Goal: Information Seeking & Learning: Find specific fact

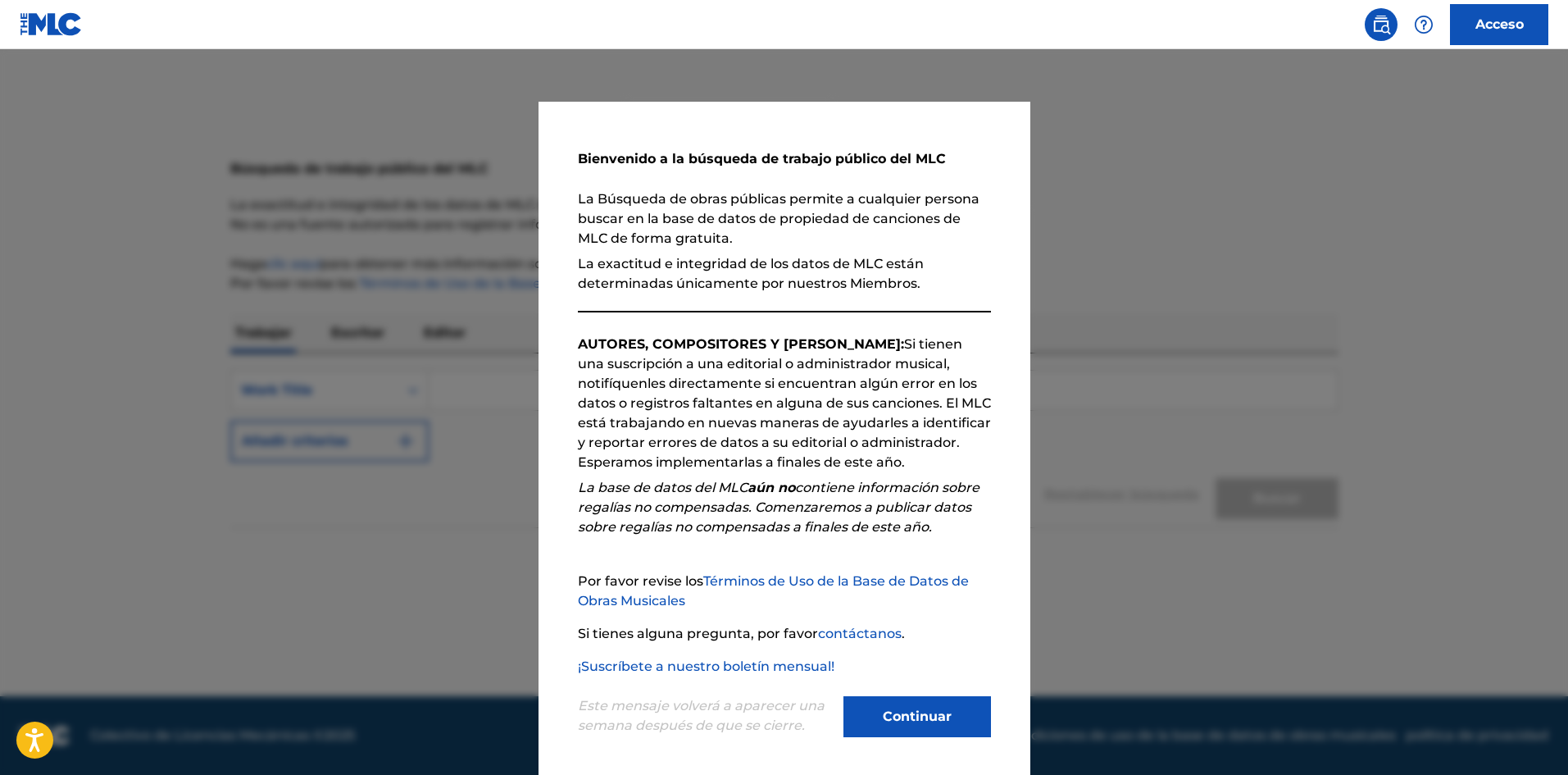
click at [917, 710] on font "Continuar" at bounding box center [917, 716] width 68 height 16
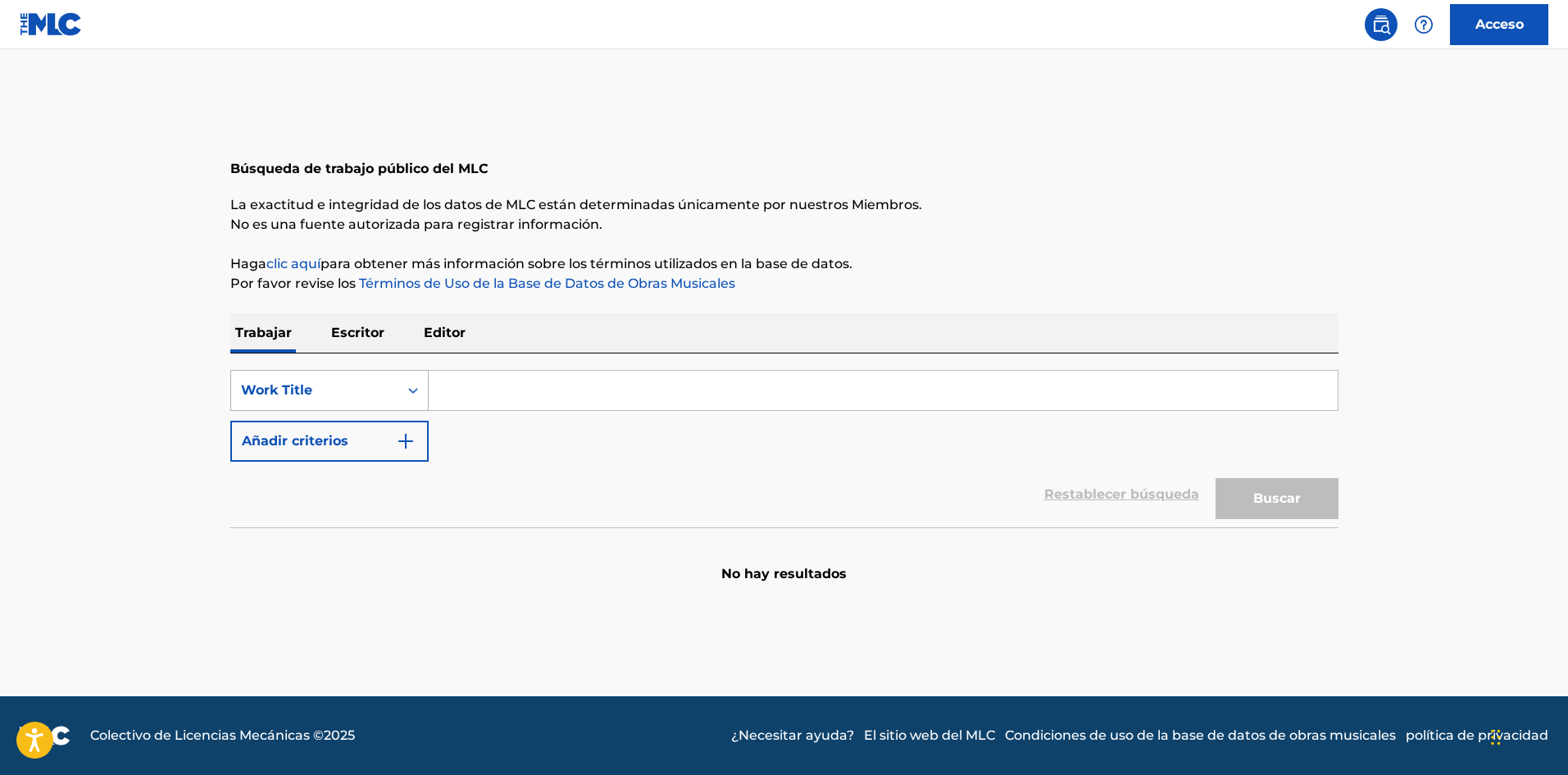
click at [373, 398] on div "Work Title" at bounding box center [315, 391] width 148 height 20
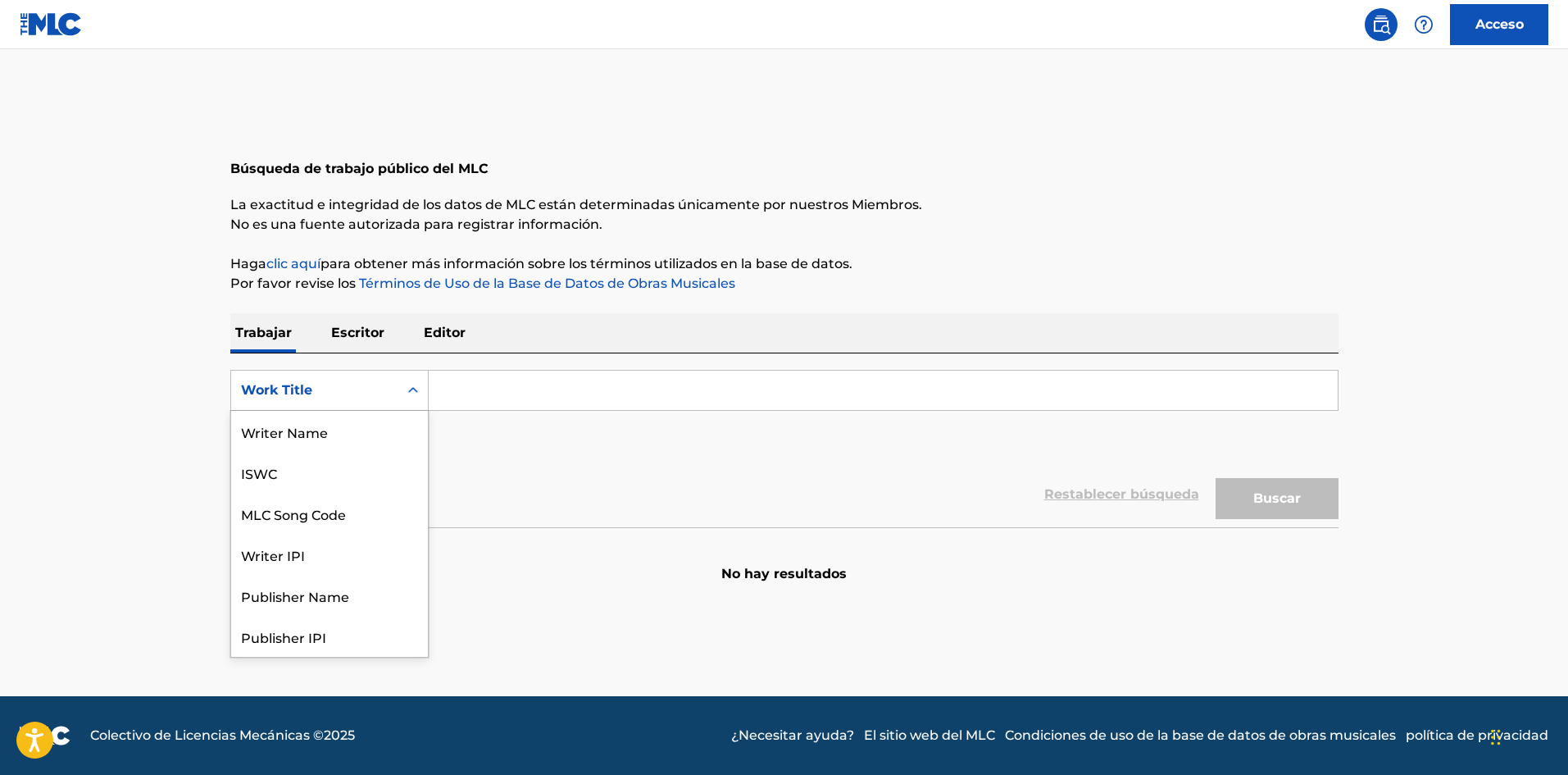
scroll to position [82, 0]
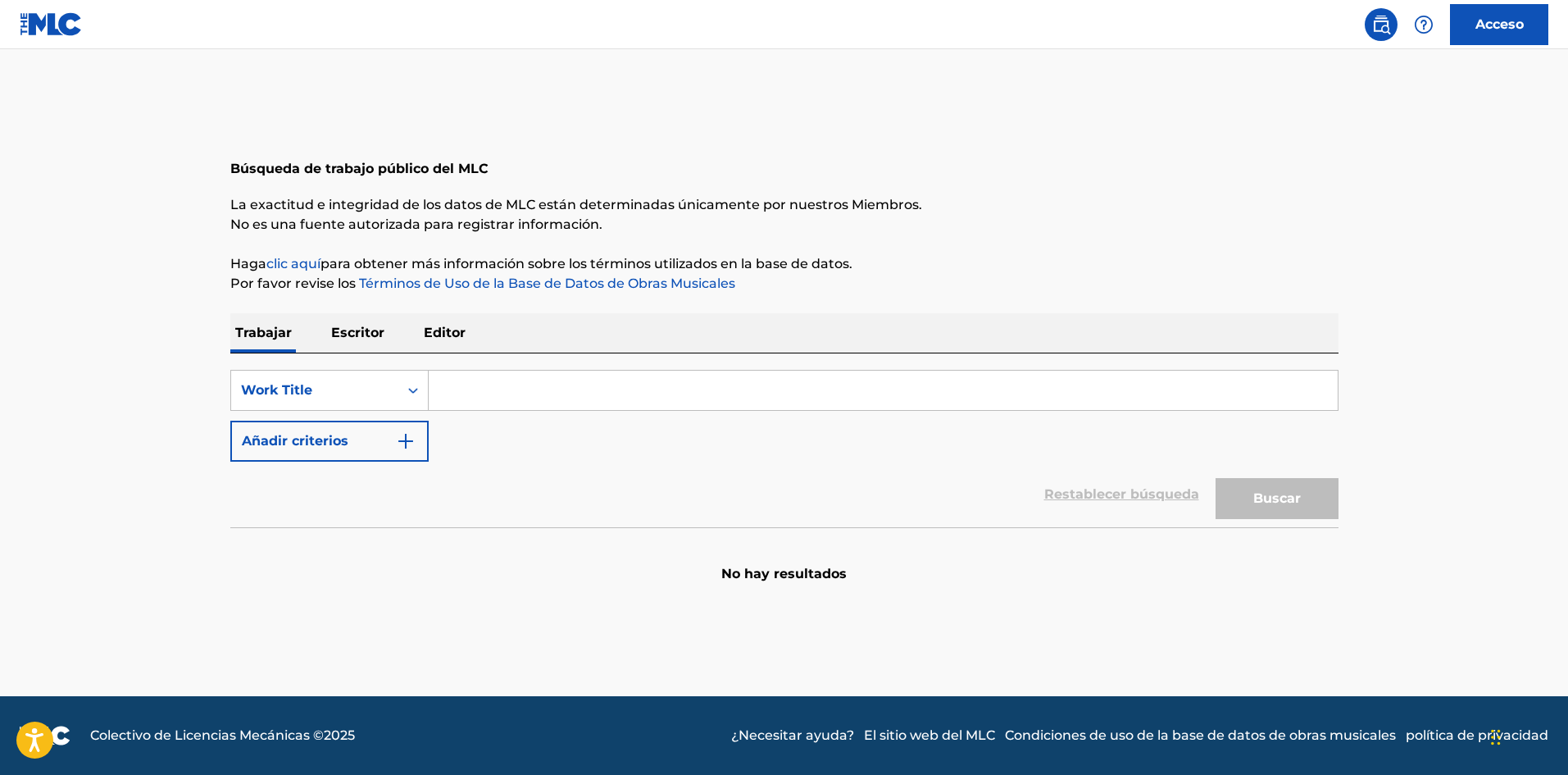
click at [534, 405] on input "Formulario de búsqueda" at bounding box center [883, 390] width 909 height 39
click at [377, 327] on font "Escritor" at bounding box center [358, 332] width 53 height 16
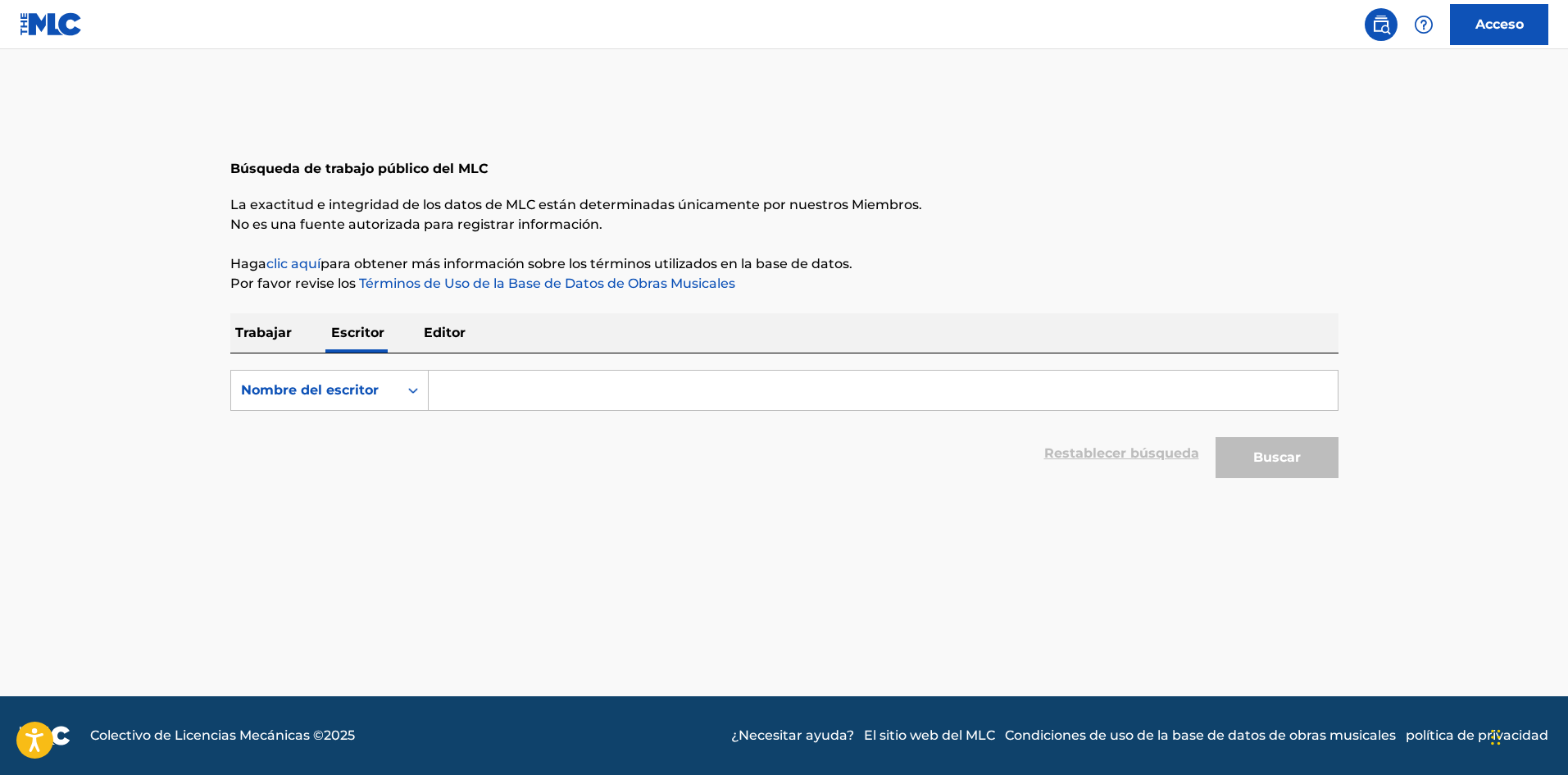
click at [483, 385] on input "Formulario de búsqueda" at bounding box center [883, 390] width 909 height 39
type input "[PERSON_NAME]"
click at [1325, 464] on button "Buscar" at bounding box center [1277, 457] width 123 height 41
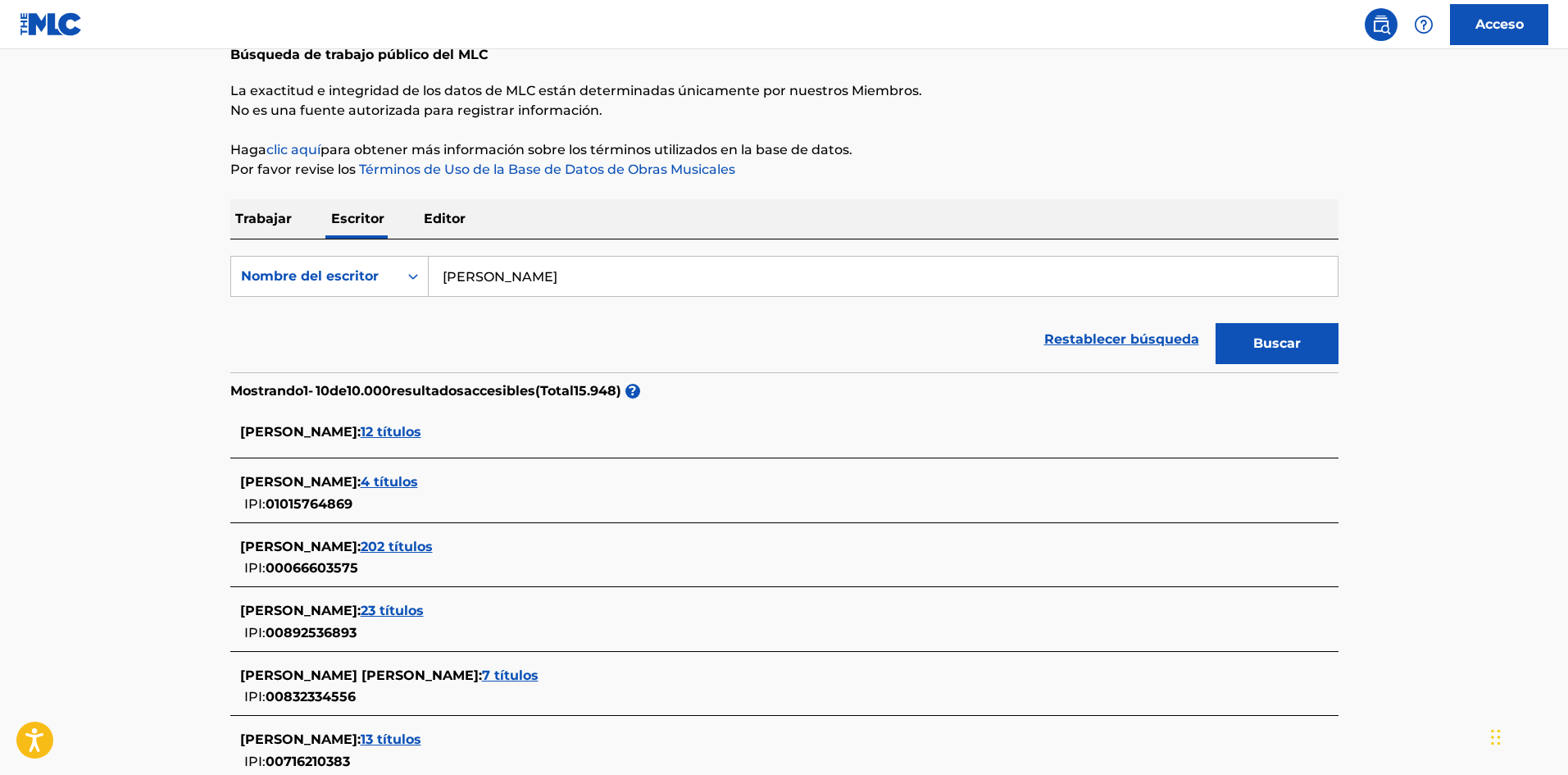
scroll to position [137, 0]
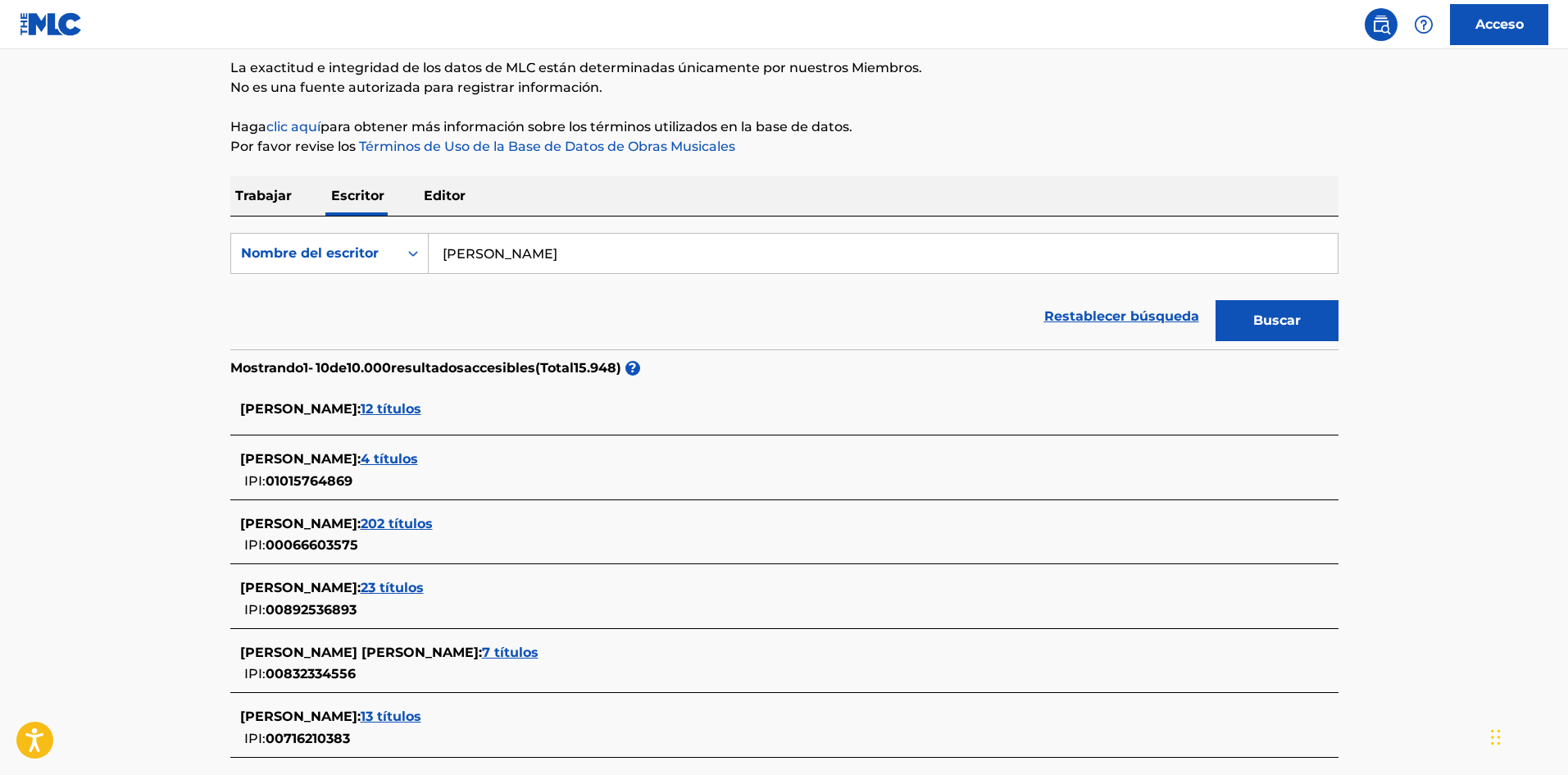
click at [422, 408] on font "12 títulos" at bounding box center [391, 408] width 61 height 16
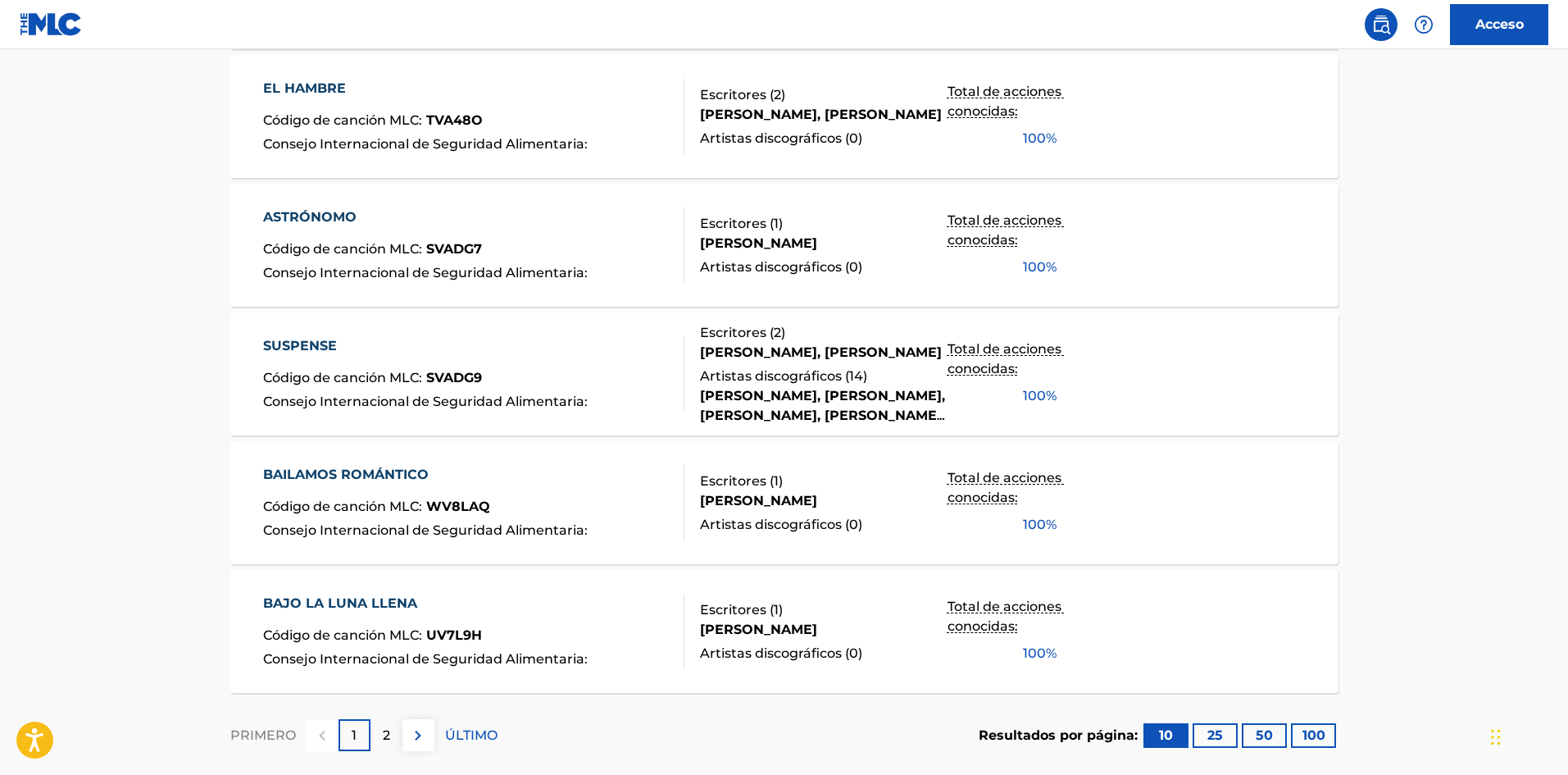
scroll to position [1230, 0]
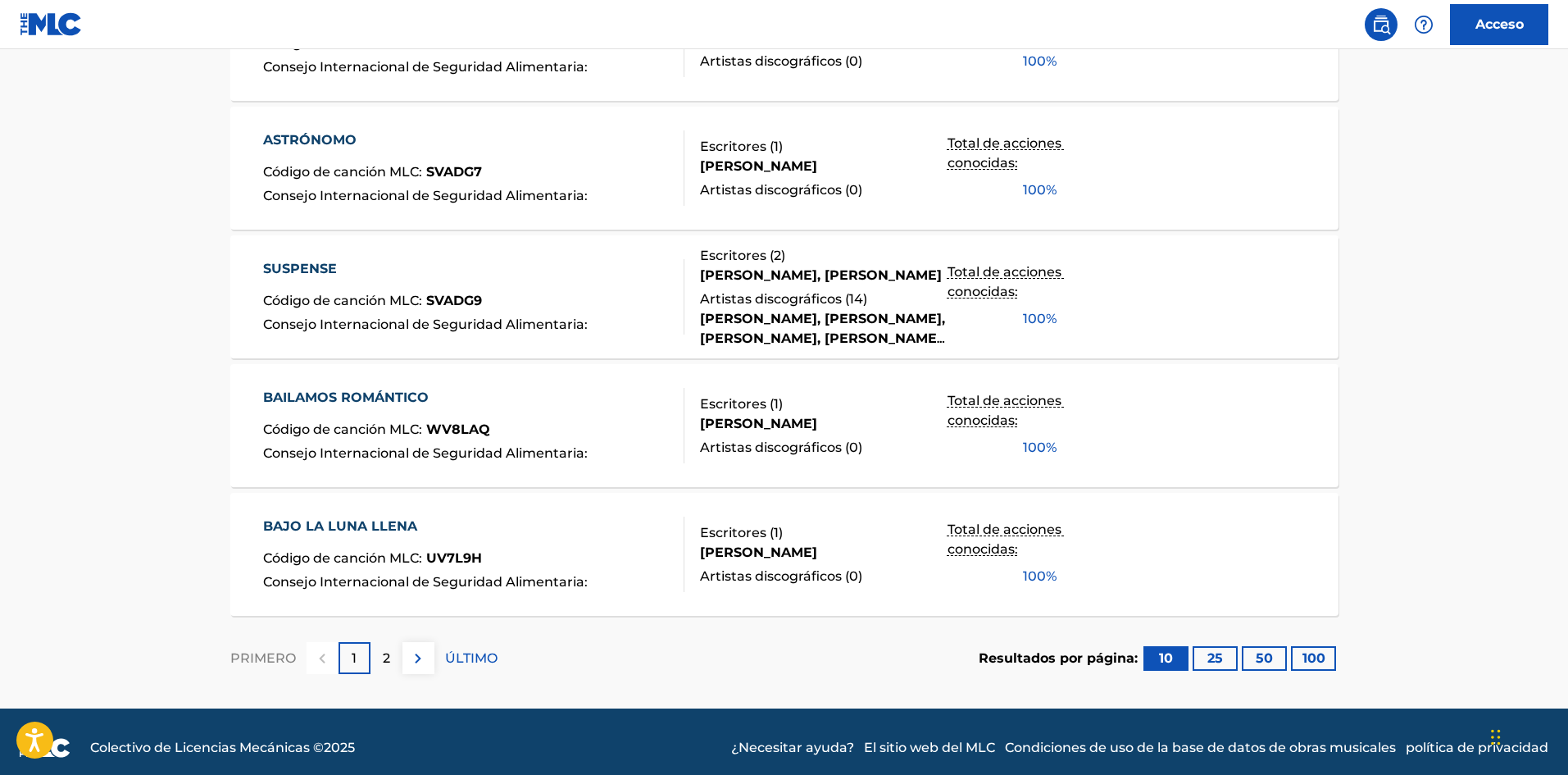
click at [403, 661] on button at bounding box center [418, 658] width 32 height 32
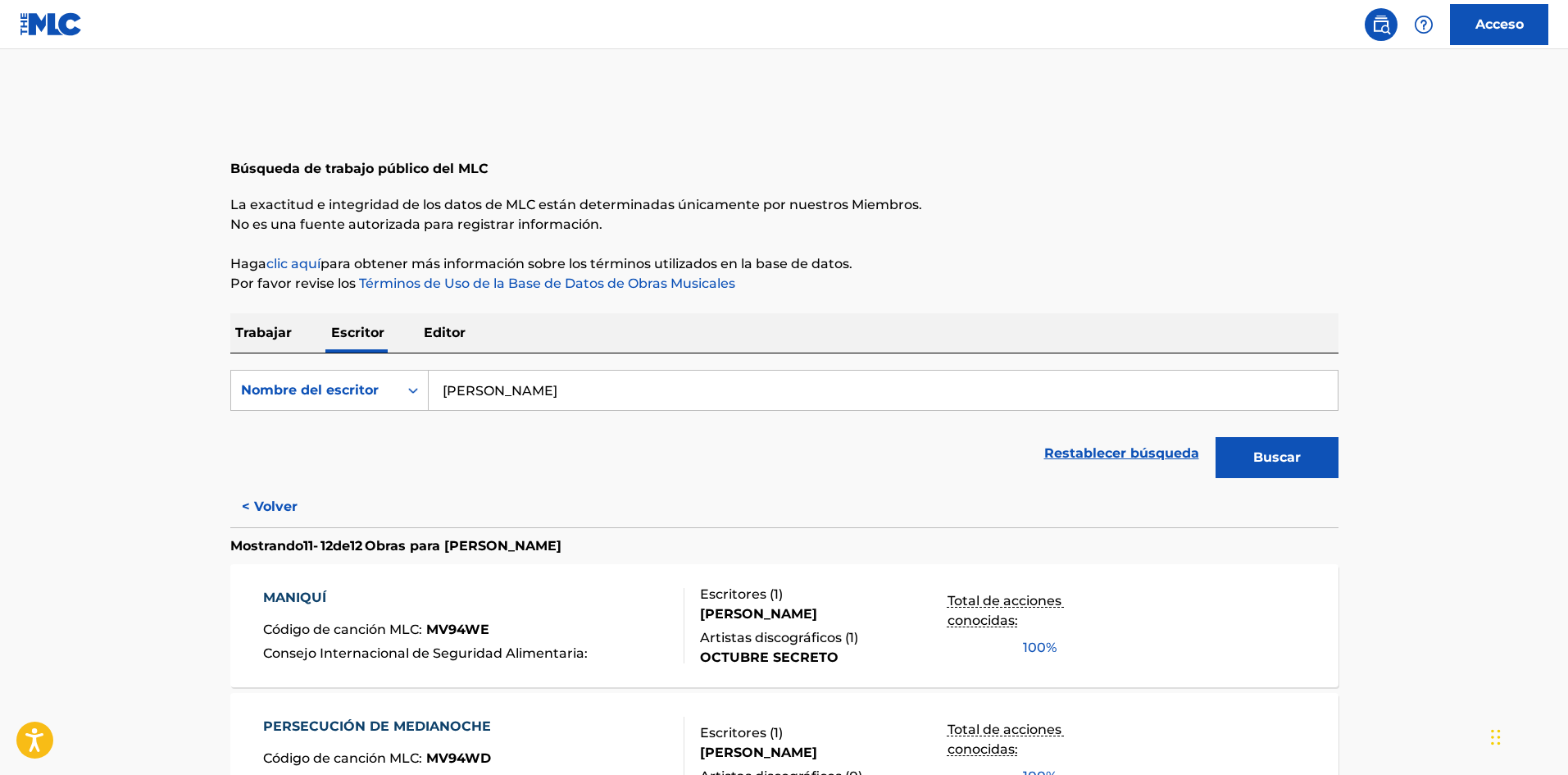
scroll to position [212, 0]
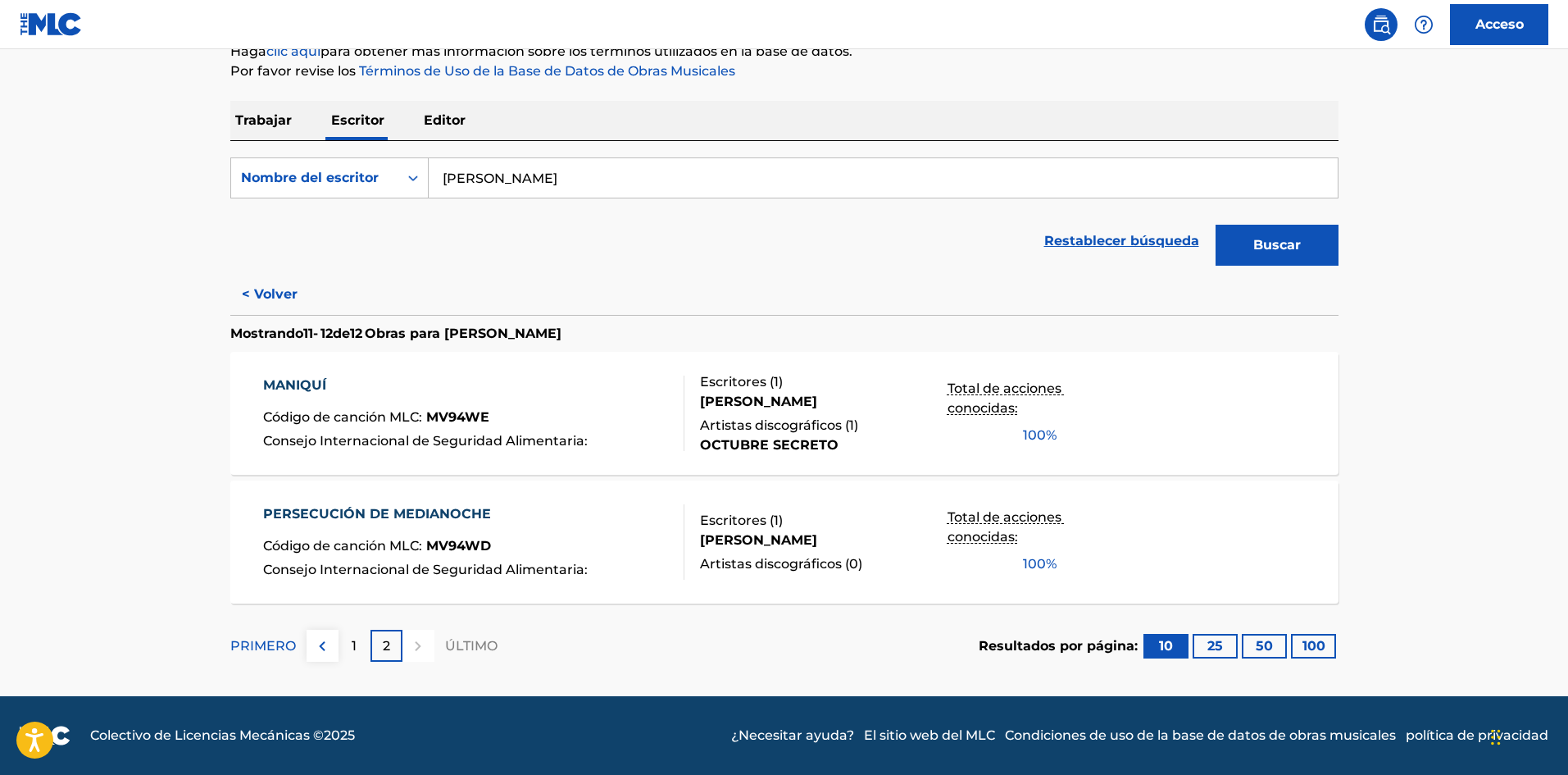
click at [1121, 246] on font "Restablecer búsqueda" at bounding box center [1122, 241] width 155 height 16
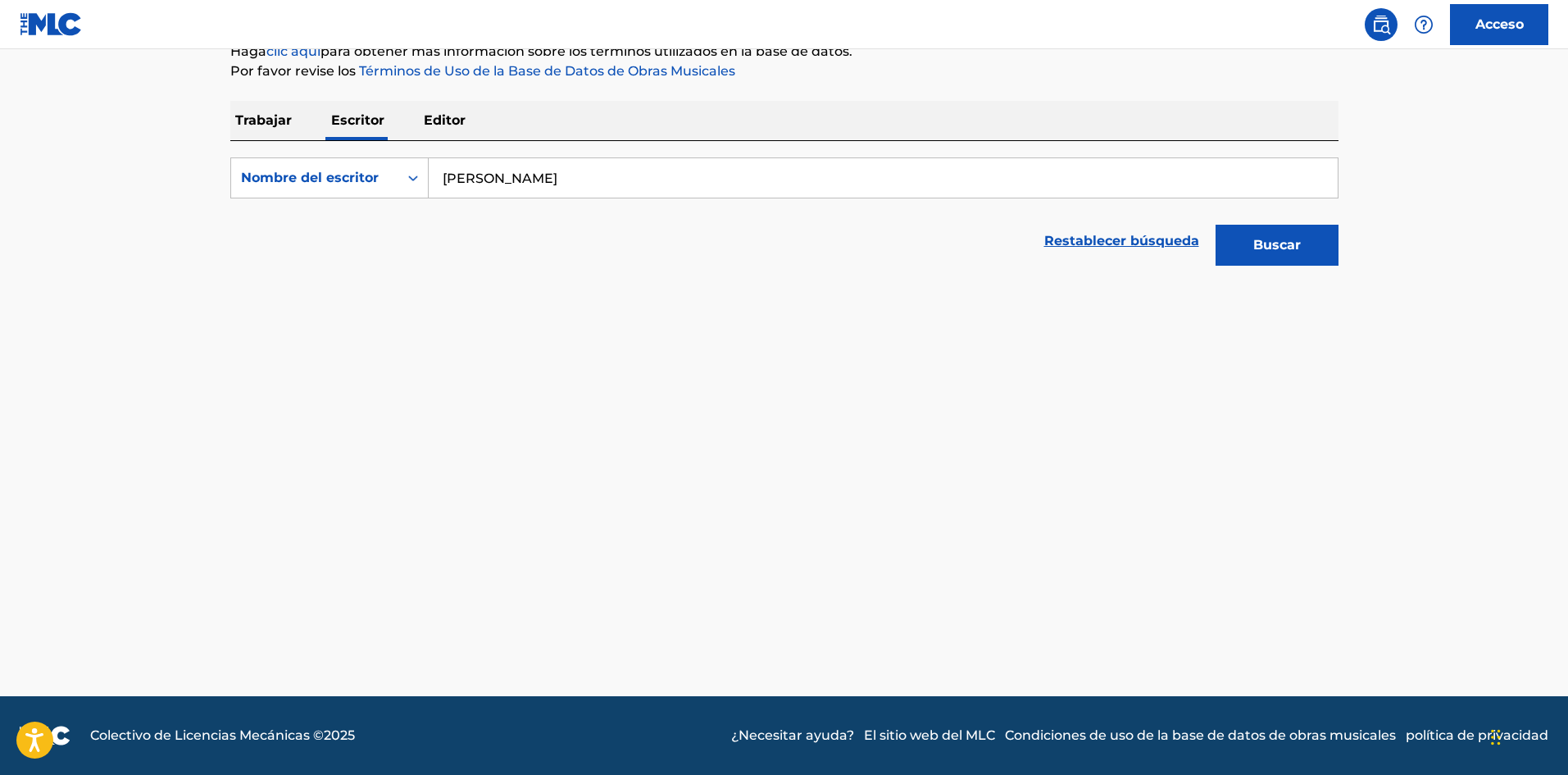
scroll to position [0, 0]
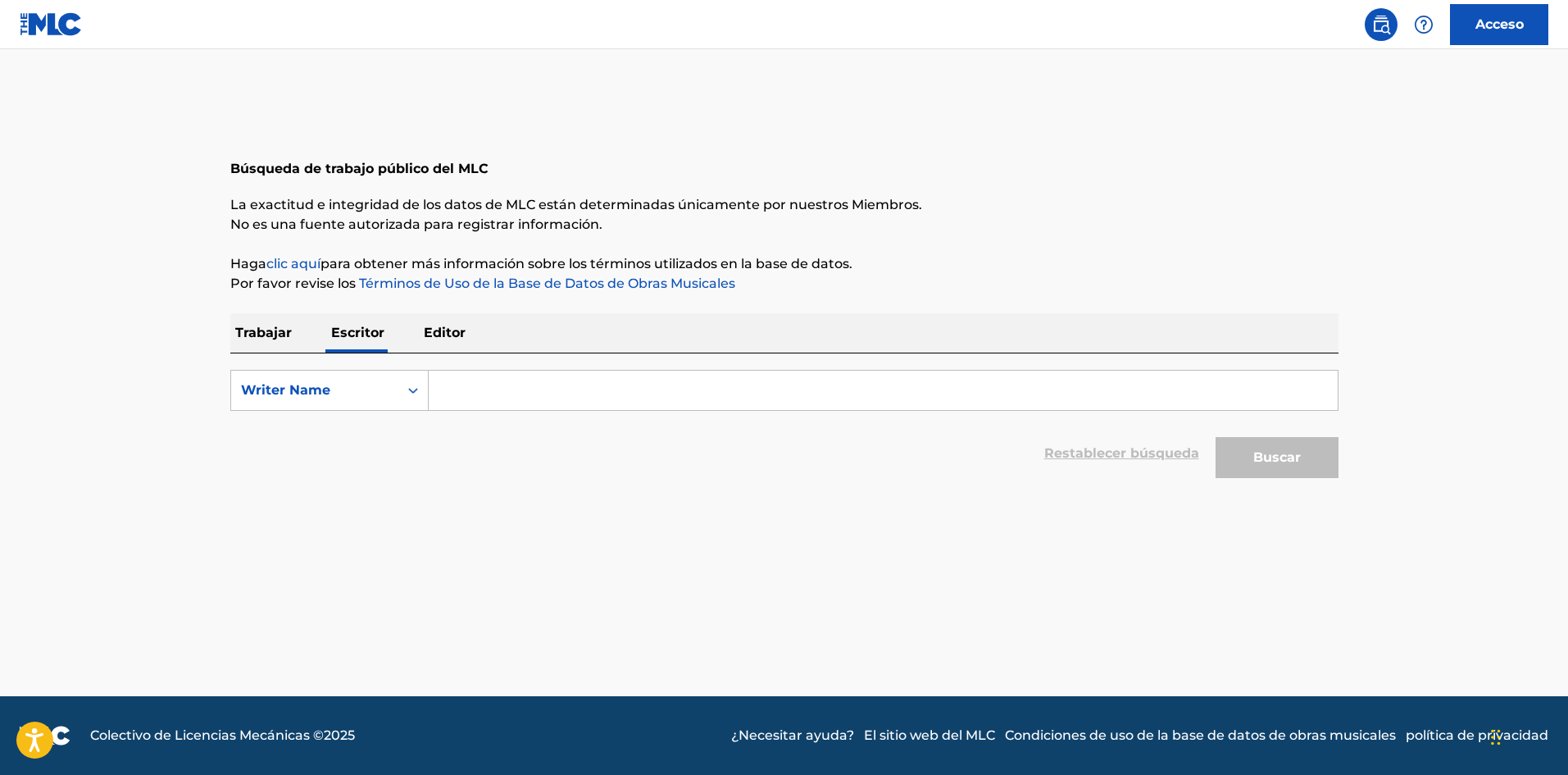
click at [477, 380] on input "Formulario de búsqueda" at bounding box center [883, 390] width 909 height 39
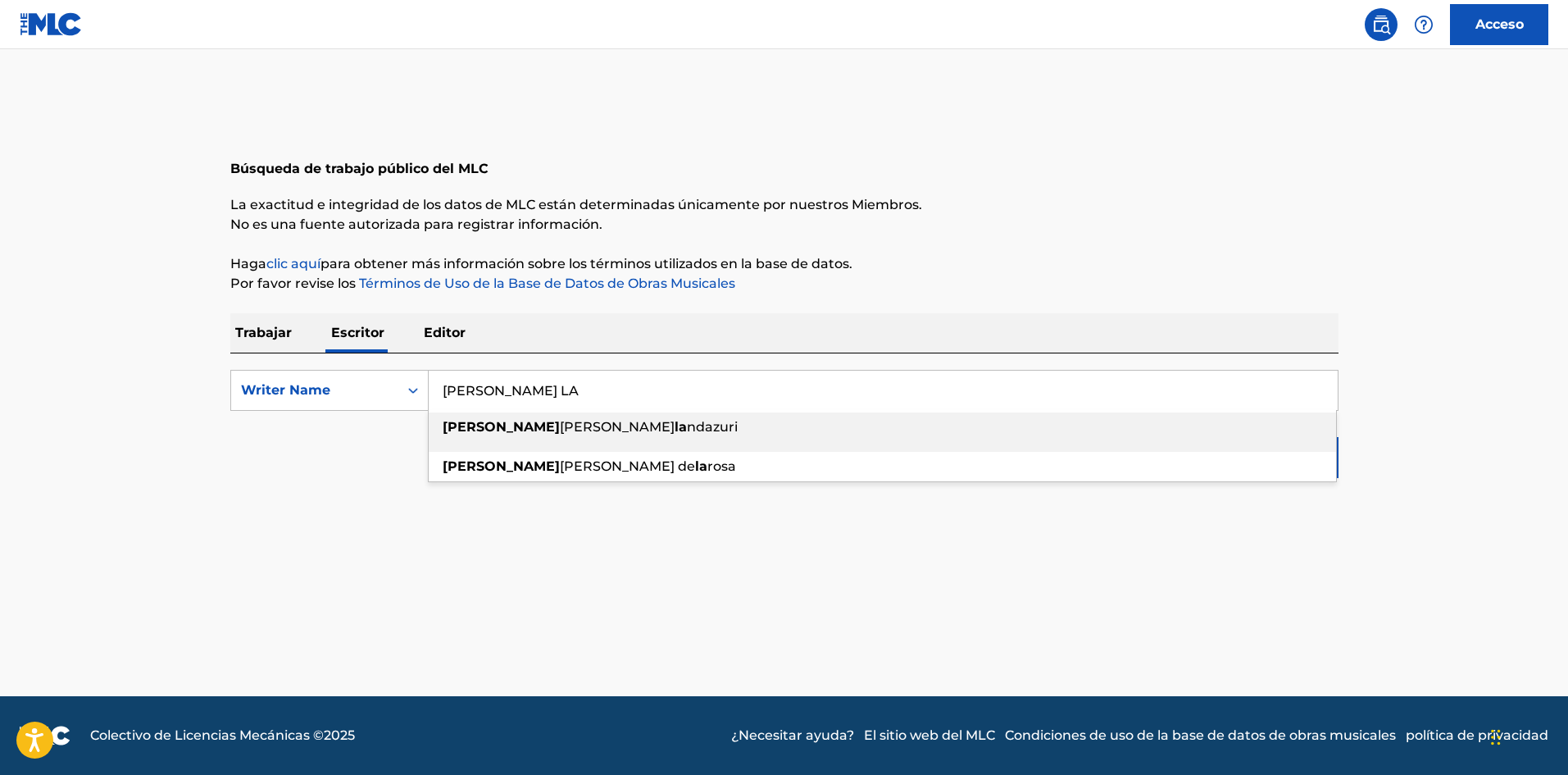
click at [559, 423] on span "[PERSON_NAME]" at bounding box center [616, 427] width 114 height 16
type input "[PERSON_NAME] [PERSON_NAME]"
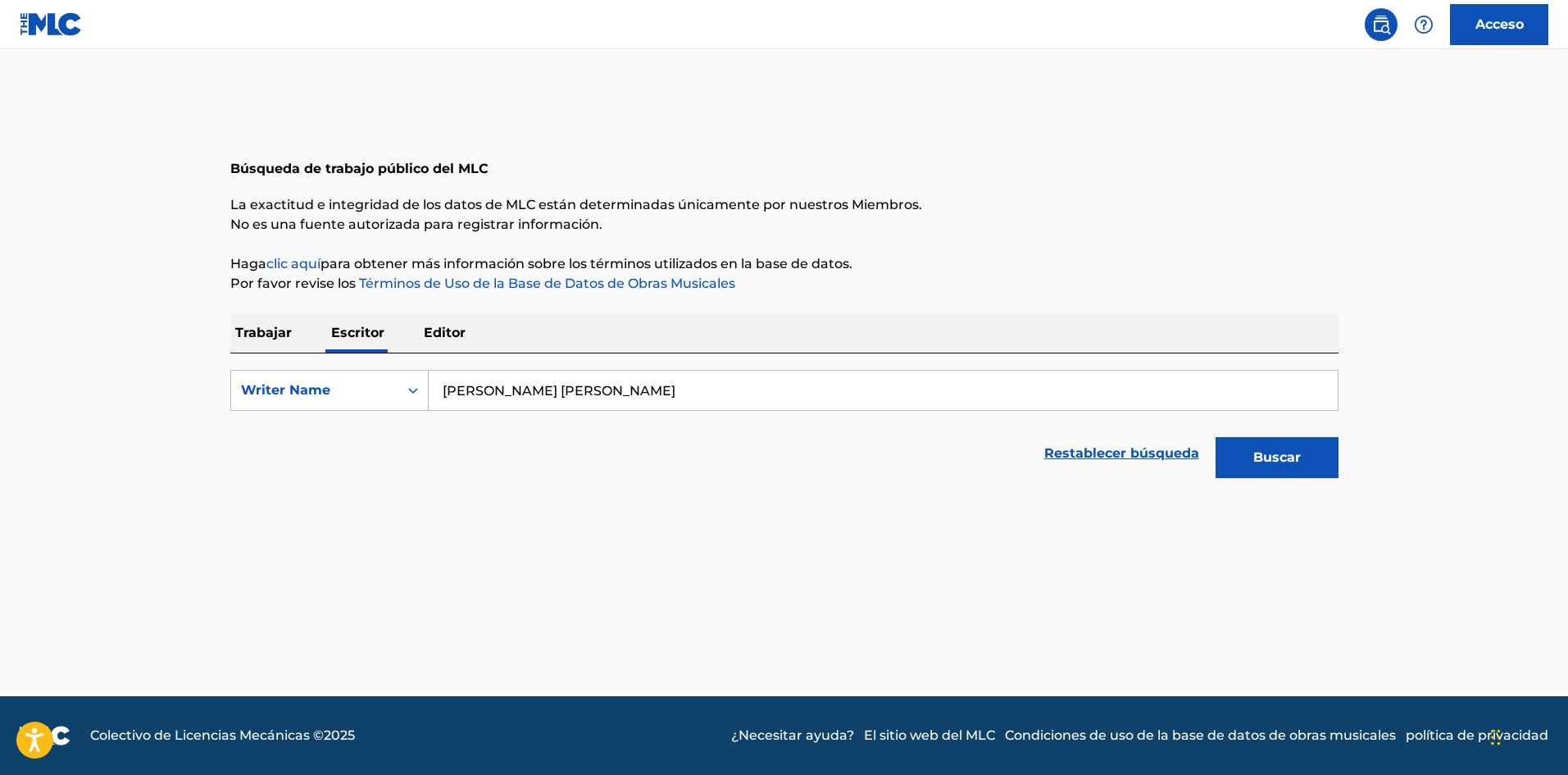
click at [1272, 467] on font "Buscar" at bounding box center [1277, 458] width 48 height 20
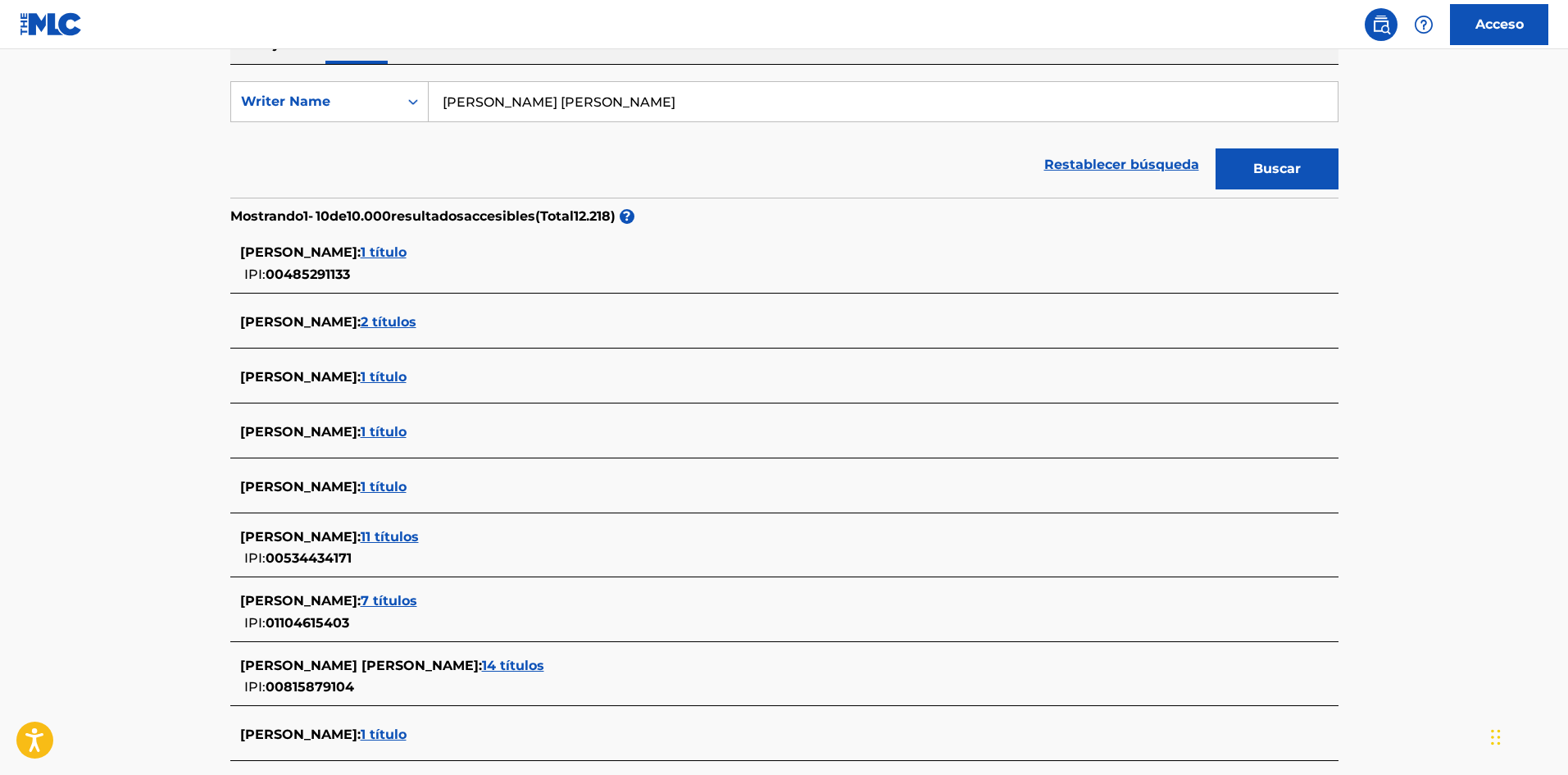
scroll to position [410, 0]
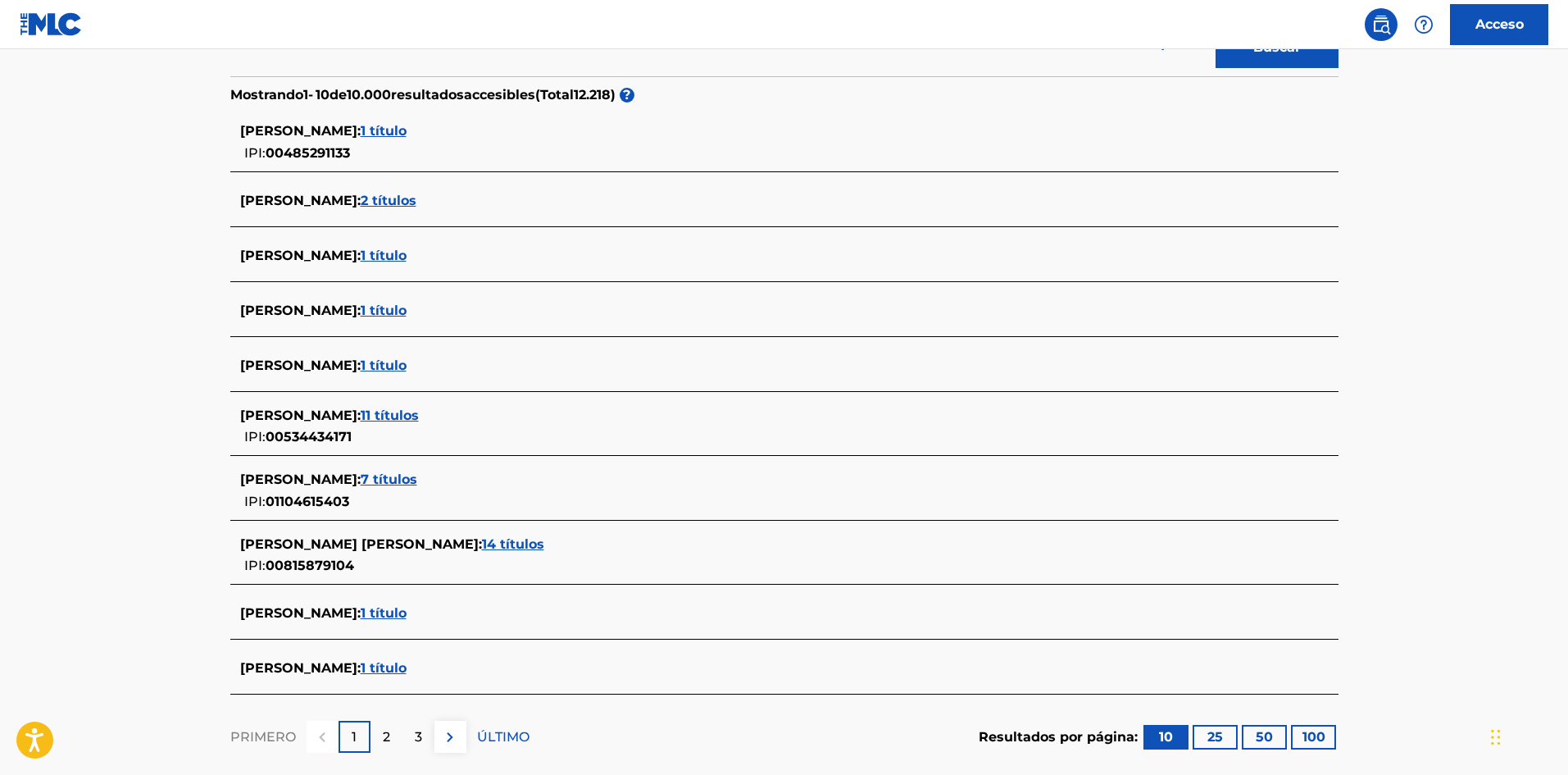
click at [544, 542] on font "14 títulos" at bounding box center [513, 544] width 63 height 16
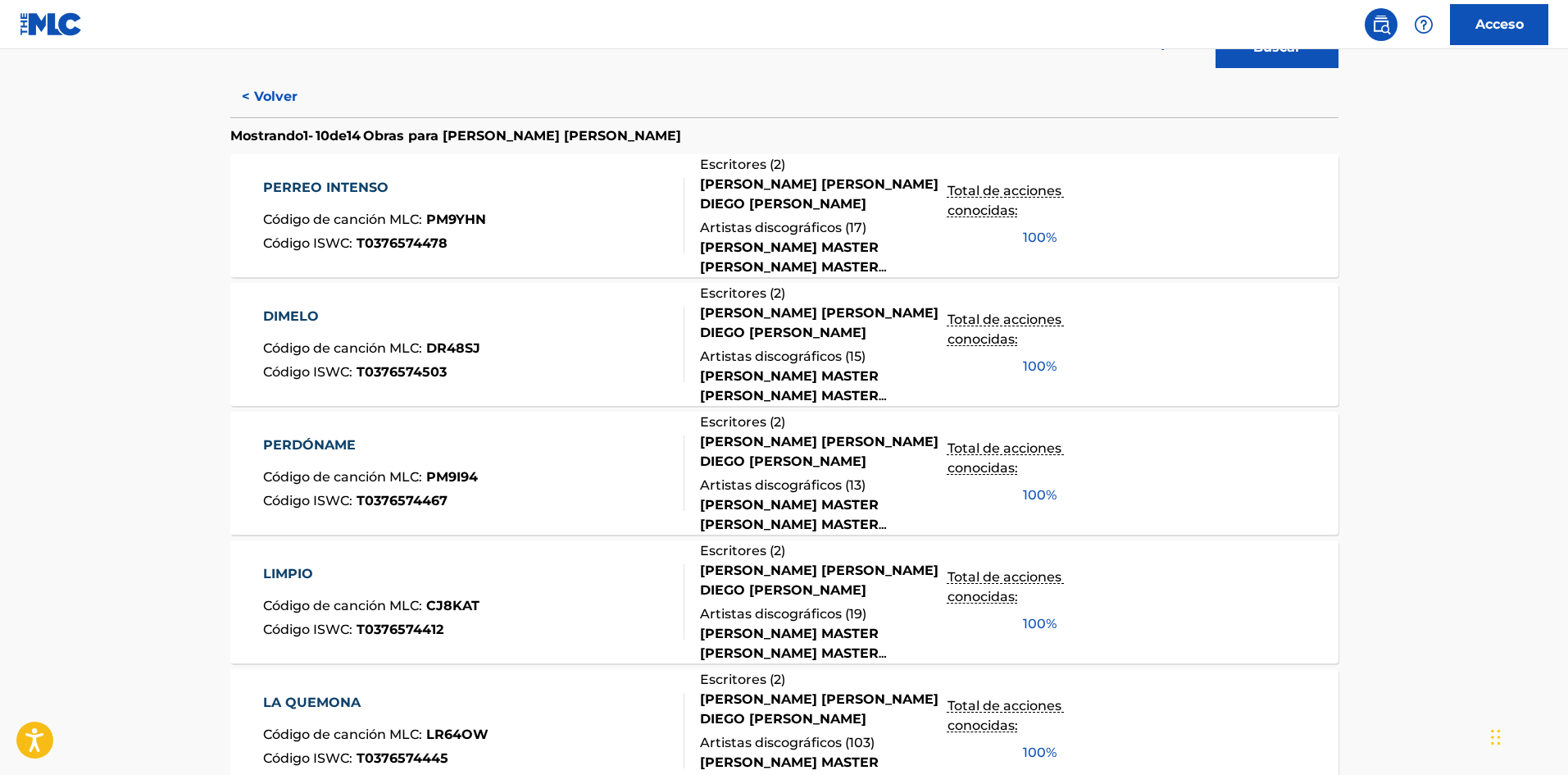
click at [875, 589] on font "[PERSON_NAME] [PERSON_NAME] DIEGO [PERSON_NAME]" at bounding box center [819, 580] width 239 height 35
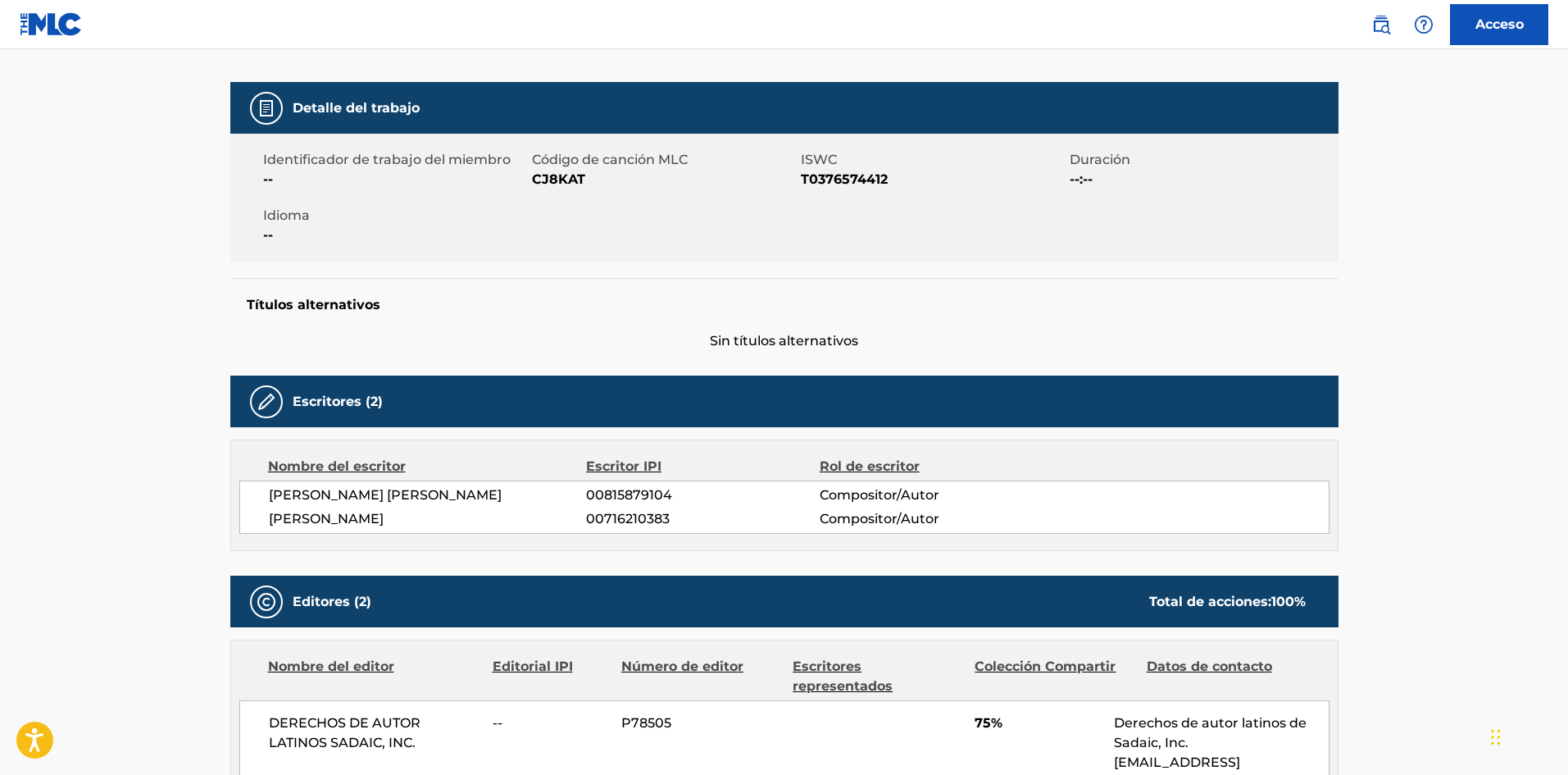
scroll to position [273, 0]
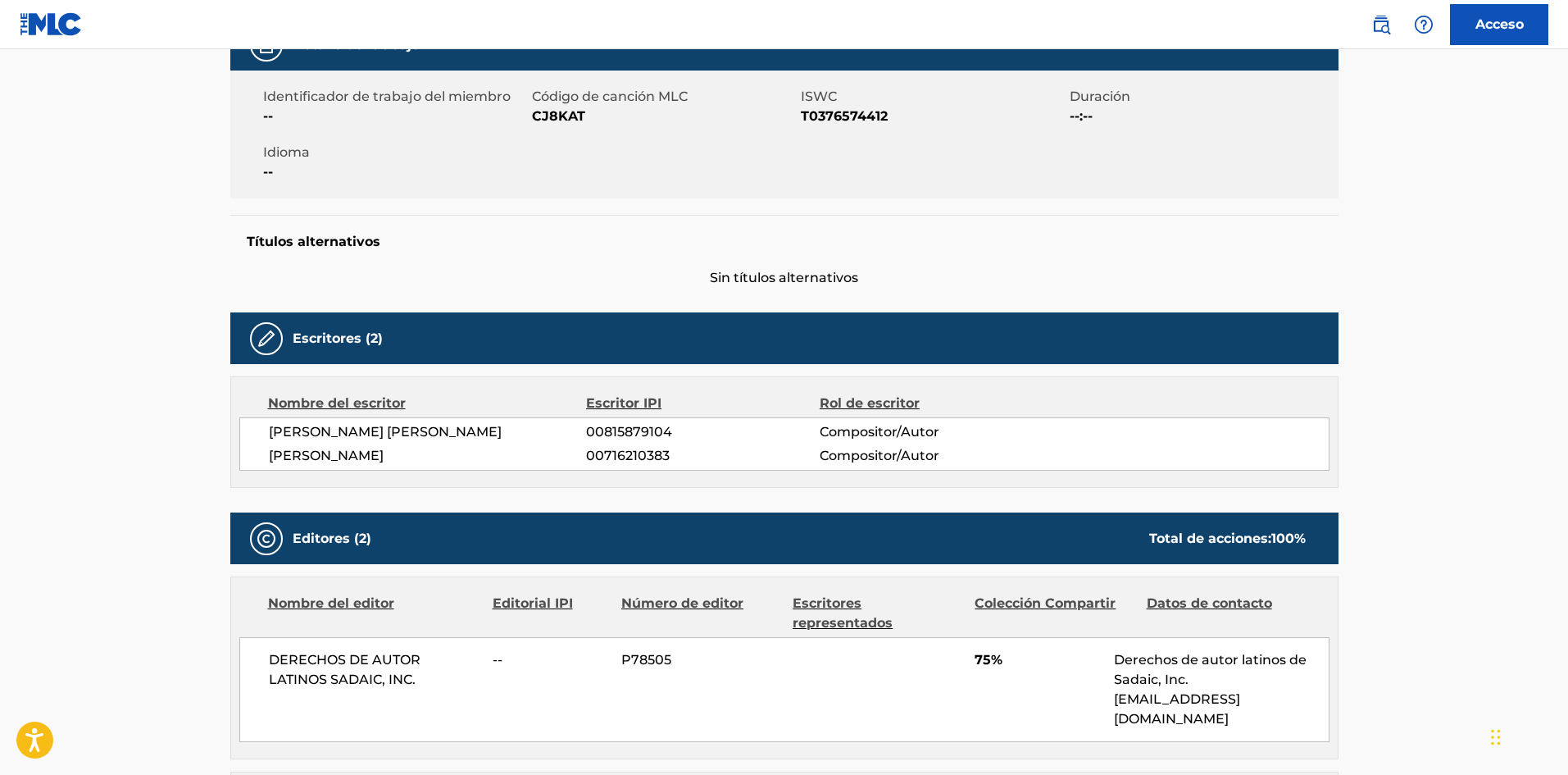
drag, startPoint x: 523, startPoint y: 458, endPoint x: 262, endPoint y: 458, distance: 261.0
click at [262, 458] on div "[PERSON_NAME] [PERSON_NAME] 00815879104 Compositor/Autor [PERSON_NAME] 00716210…" at bounding box center [785, 444] width 1090 height 53
copy font "[PERSON_NAME]"
click at [677, 455] on span "00716210383" at bounding box center [702, 456] width 233 height 20
drag, startPoint x: 680, startPoint y: 452, endPoint x: 251, endPoint y: 457, distance: 429.0
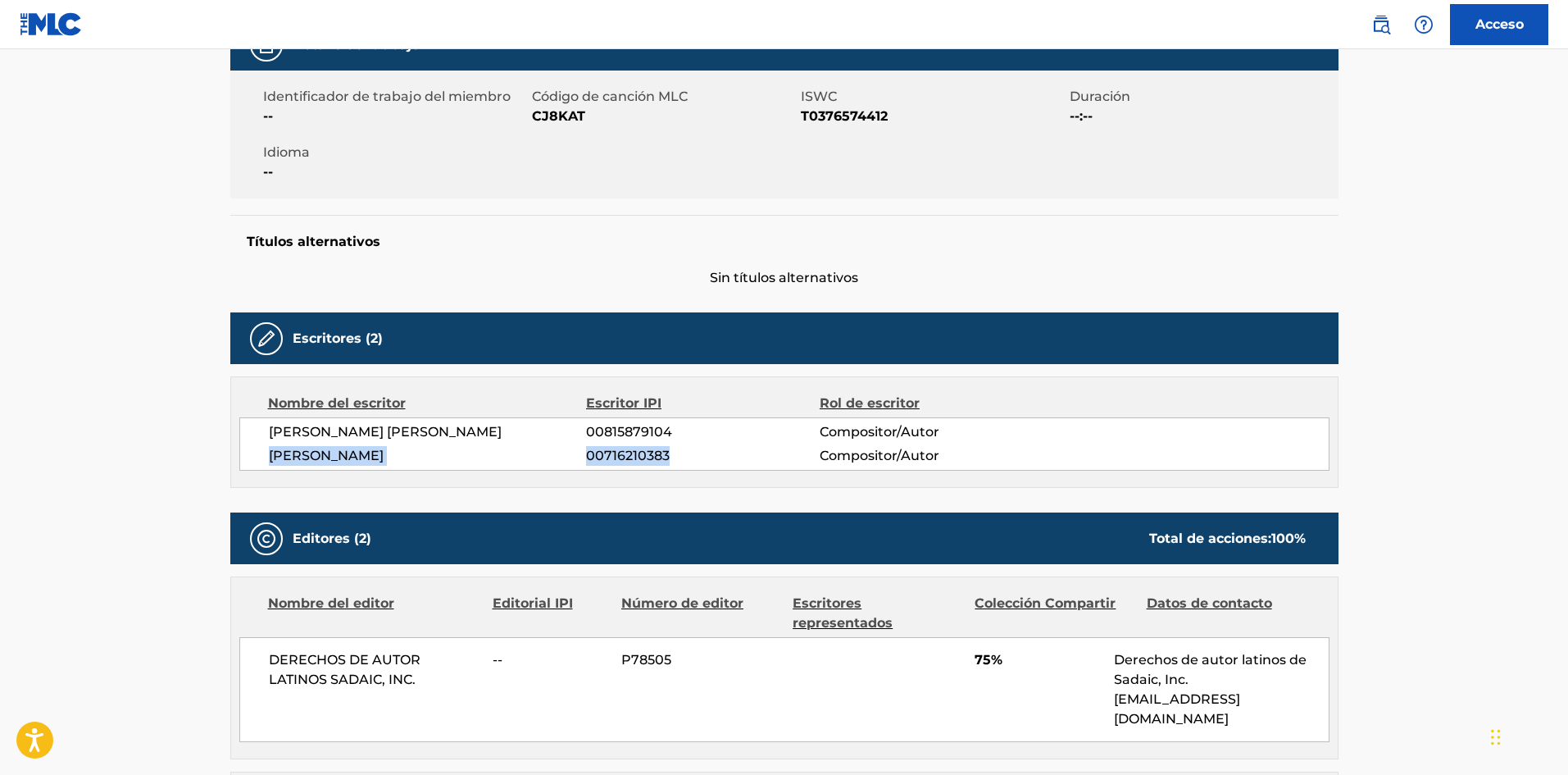
click at [251, 457] on div "[PERSON_NAME] [PERSON_NAME] 00815879104 Compositor/Autor [PERSON_NAME] 00716210…" at bounding box center [785, 444] width 1090 height 53
copy div "[PERSON_NAME] 00716210383"
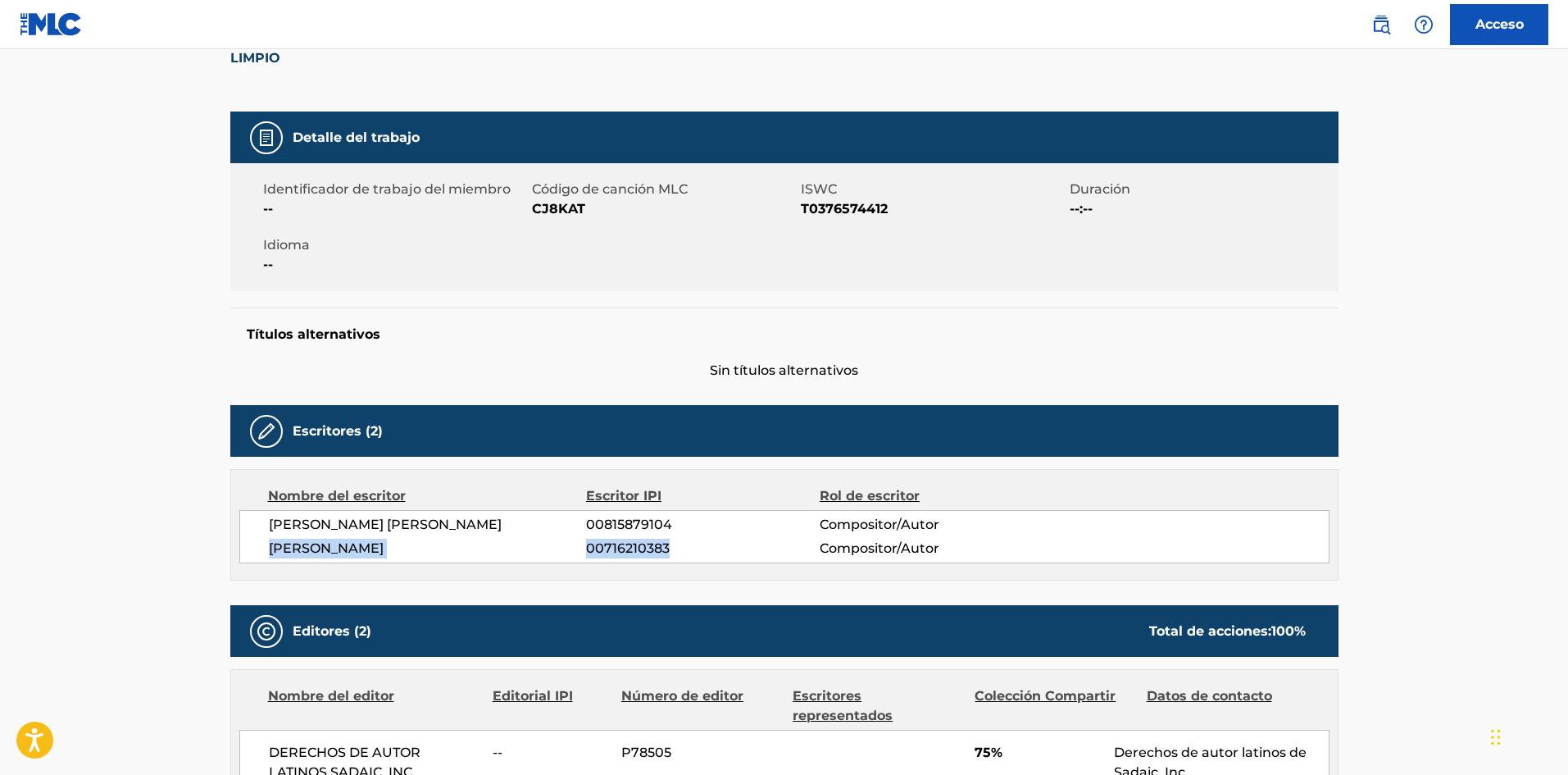
scroll to position [0, 0]
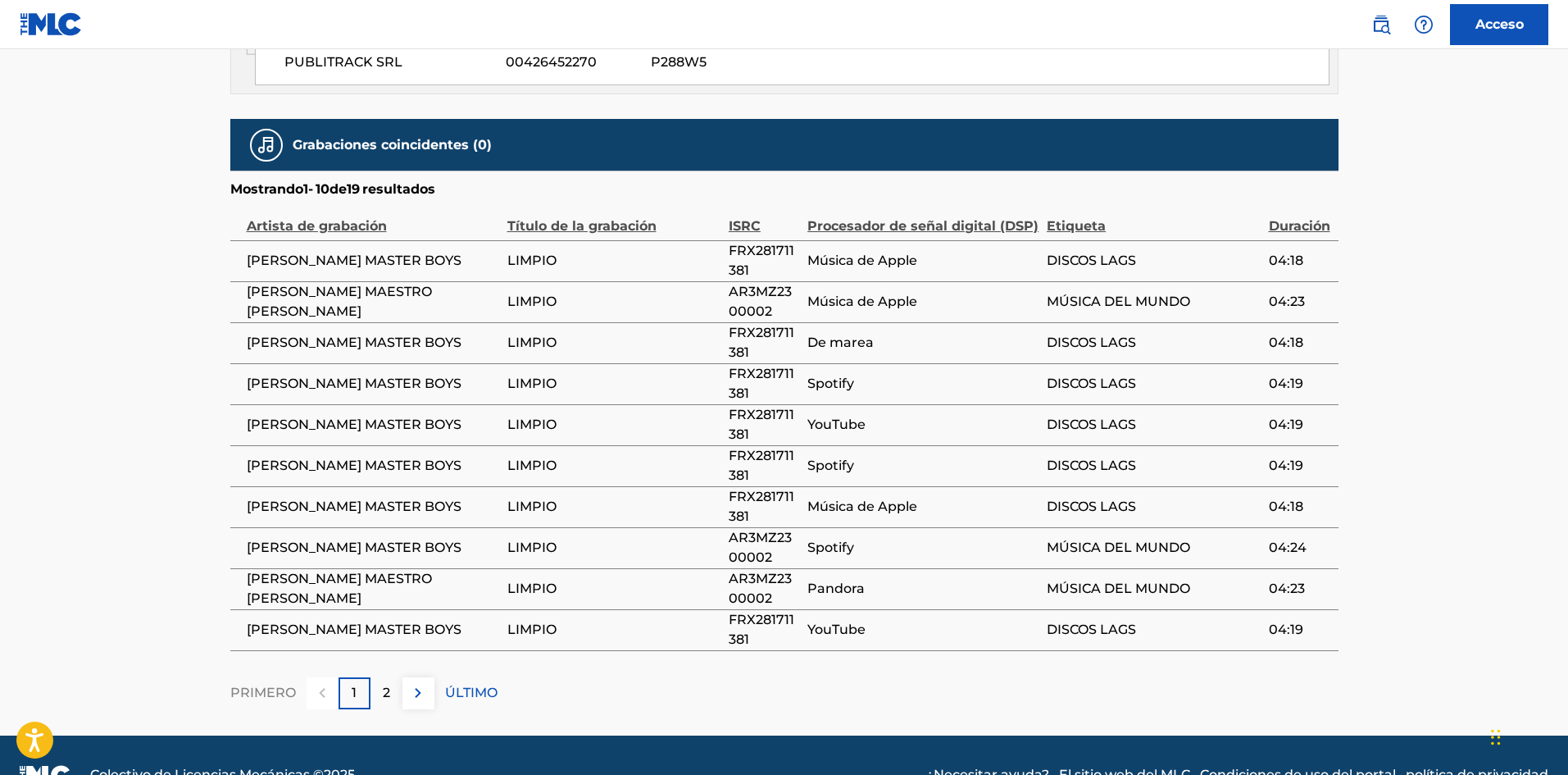
click at [409, 683] on img at bounding box center [418, 693] width 20 height 20
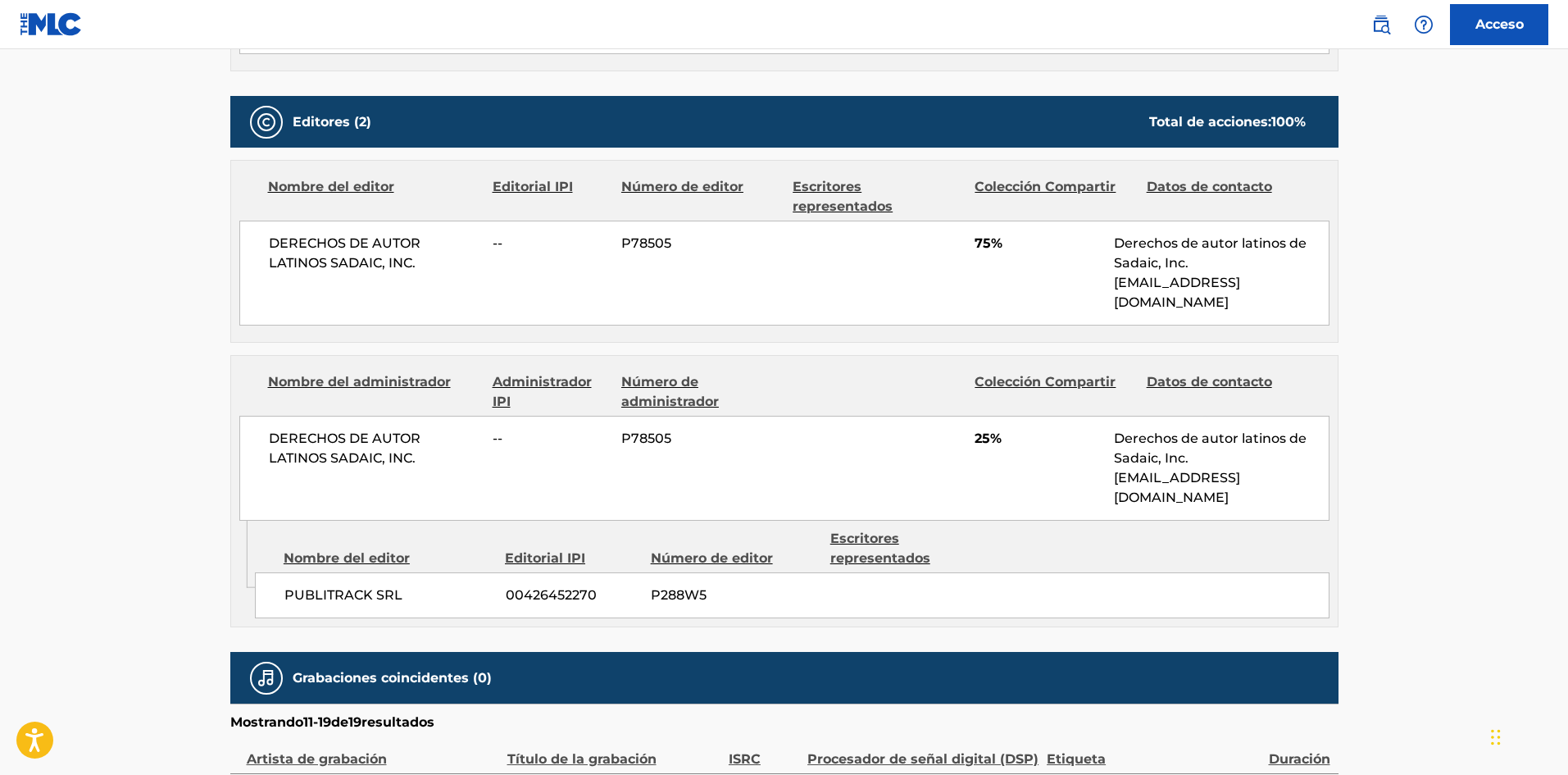
scroll to position [772, 0]
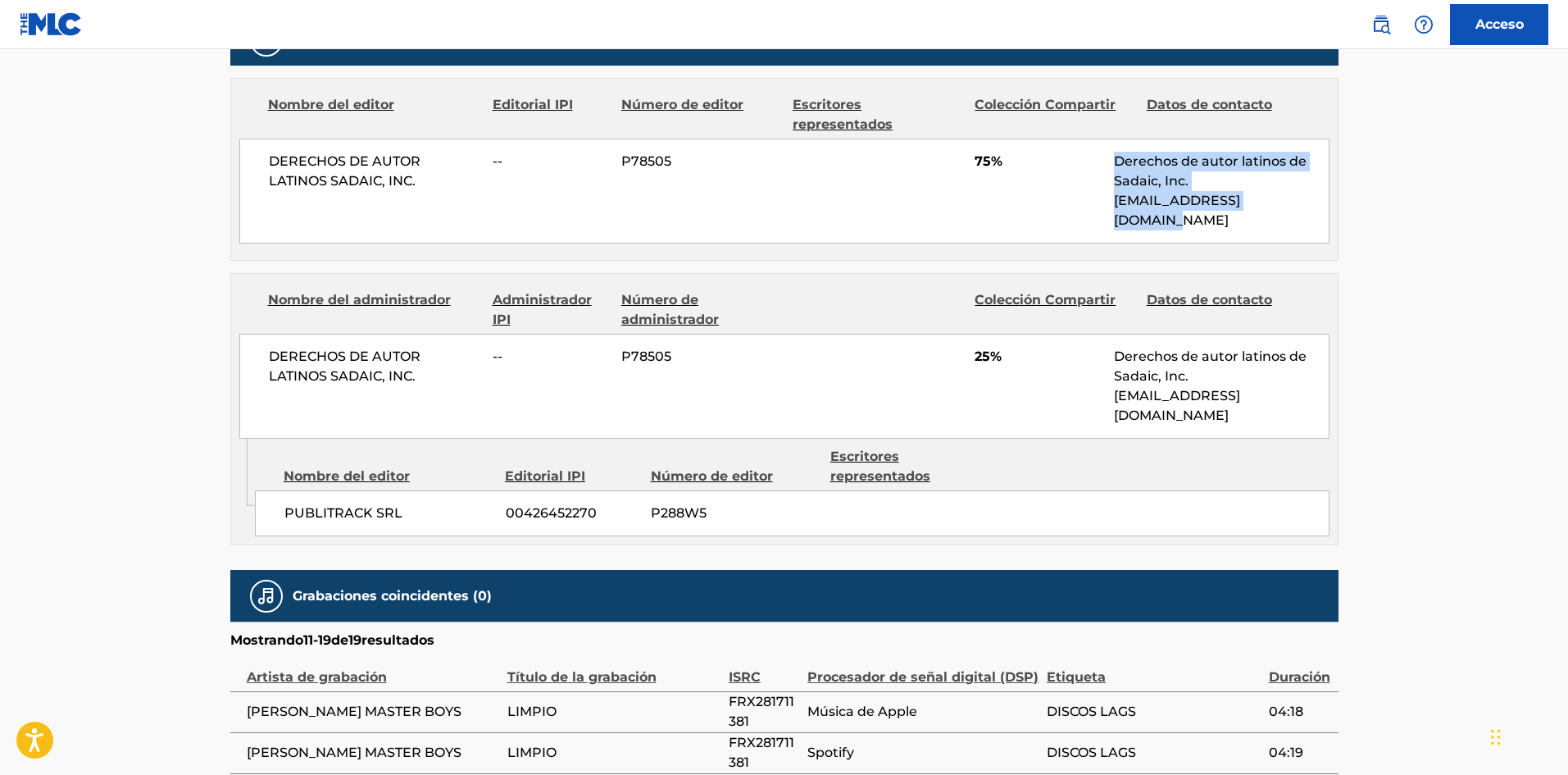
drag, startPoint x: 1302, startPoint y: 203, endPoint x: 1092, endPoint y: 175, distance: 211.9
click at [1092, 175] on div "DERECHOS DE AUTOR LATINOS SADAIC, INC. -- P78505 75% Derechos de autor [DEMOGRA…" at bounding box center [785, 191] width 1090 height 105
copy div "Derechos de autor latinos de Sadaic, Inc. [EMAIL_ADDRESS][DOMAIN_NAME]"
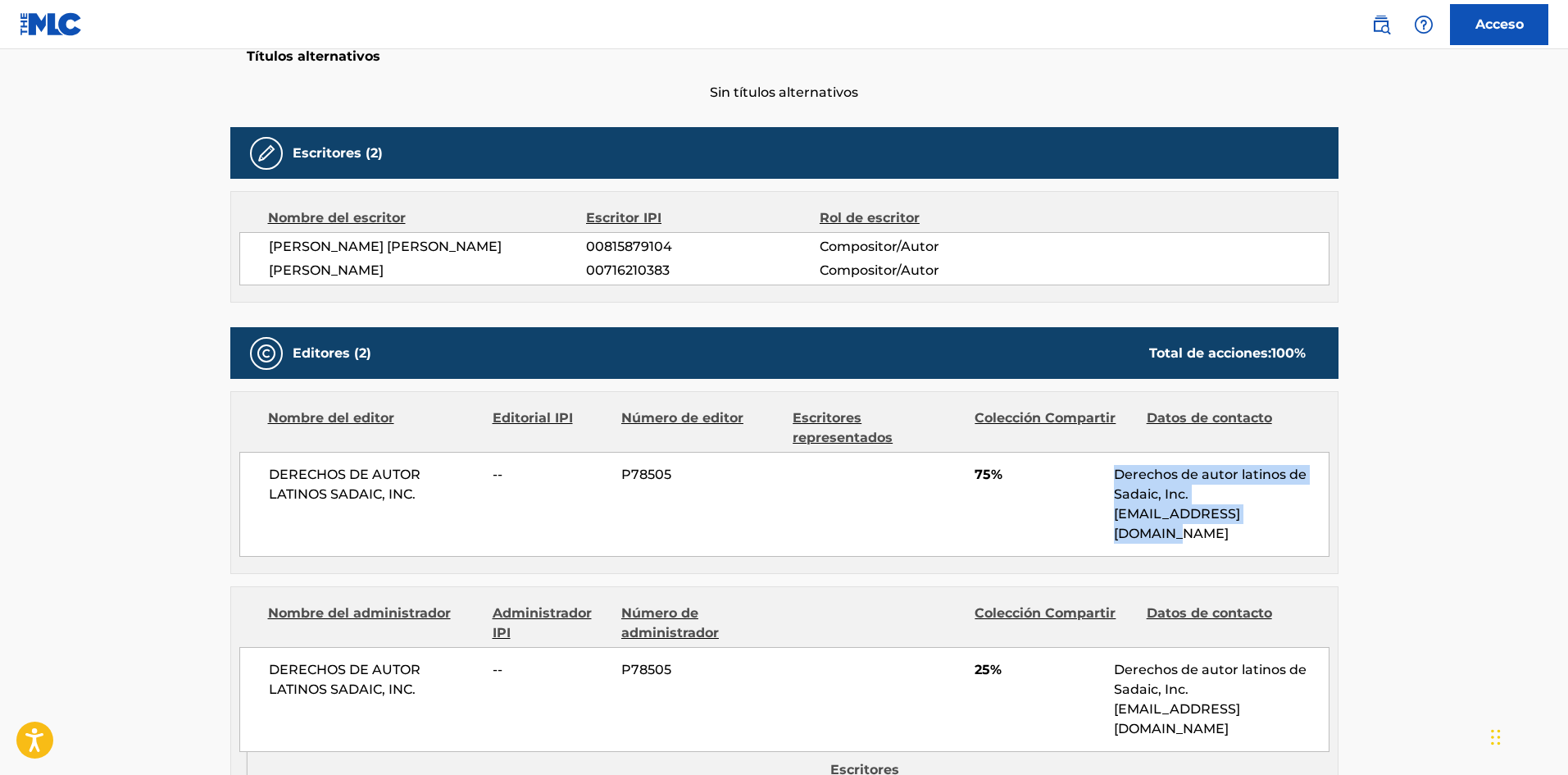
scroll to position [499, 0]
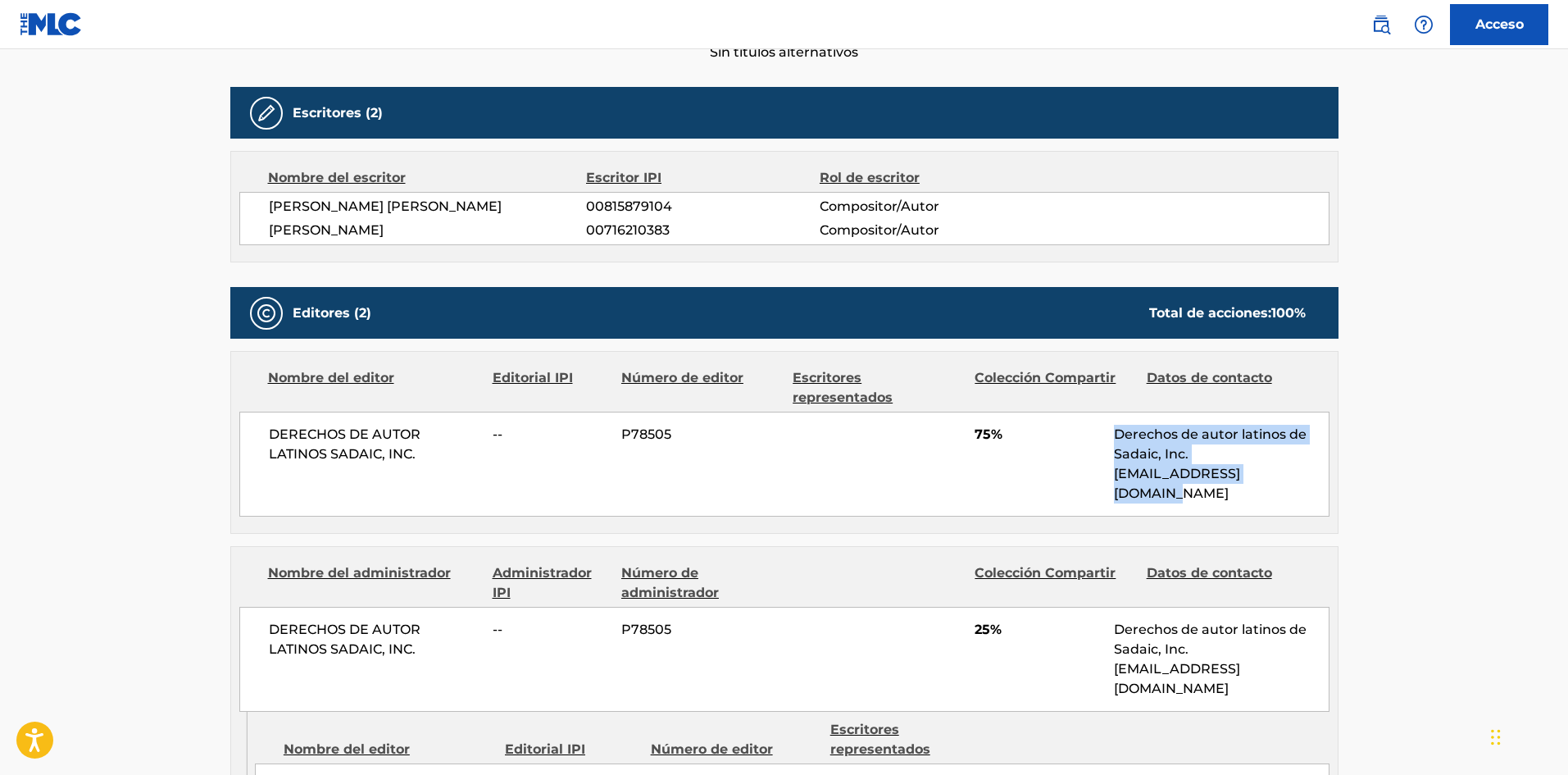
click at [1443, 465] on main "< Volver a los resultados de búsqueda públicos Copiar enlace de trabajo LIMPIO …" at bounding box center [784, 484] width 1568 height 1867
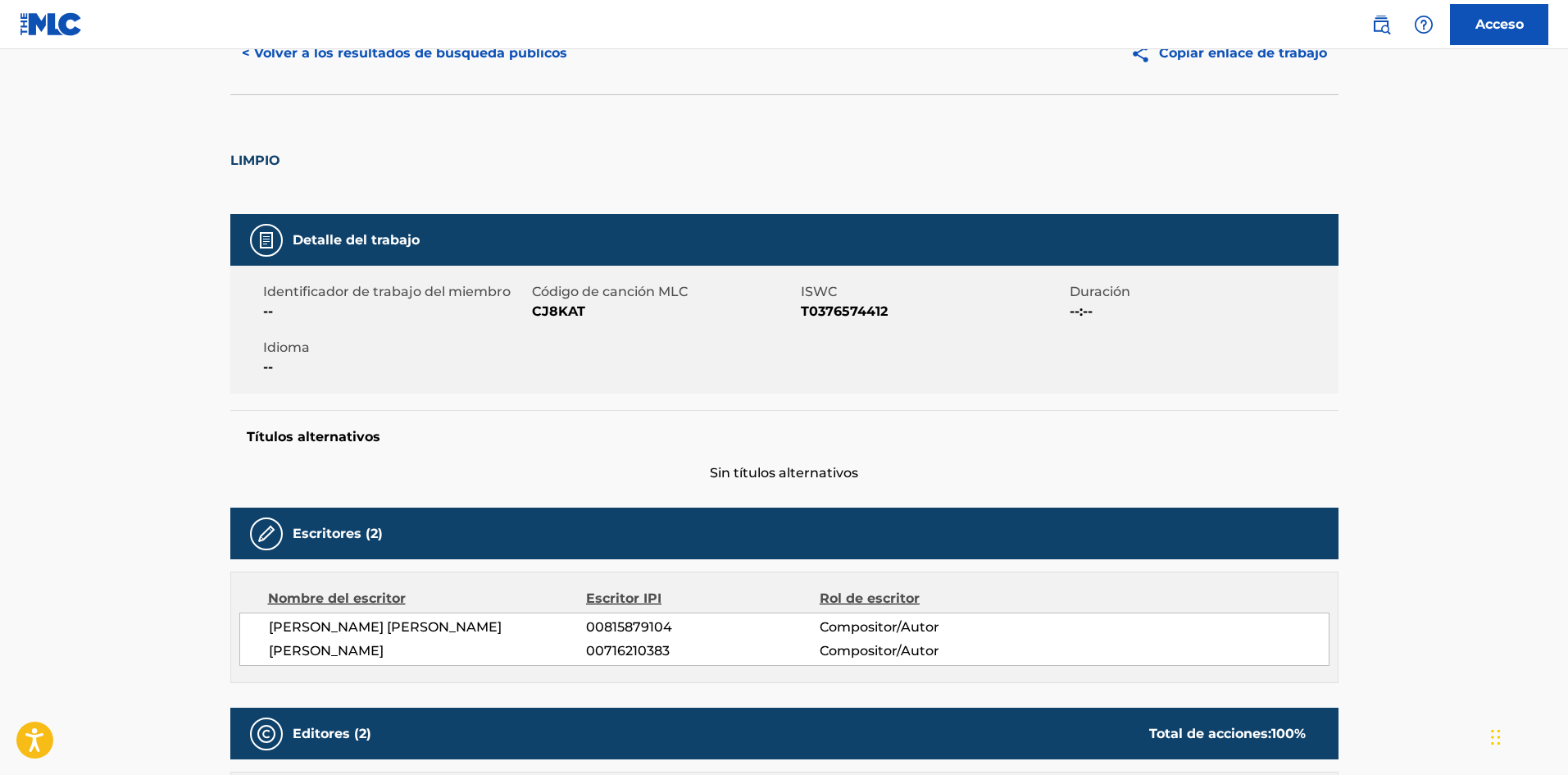
scroll to position [0, 0]
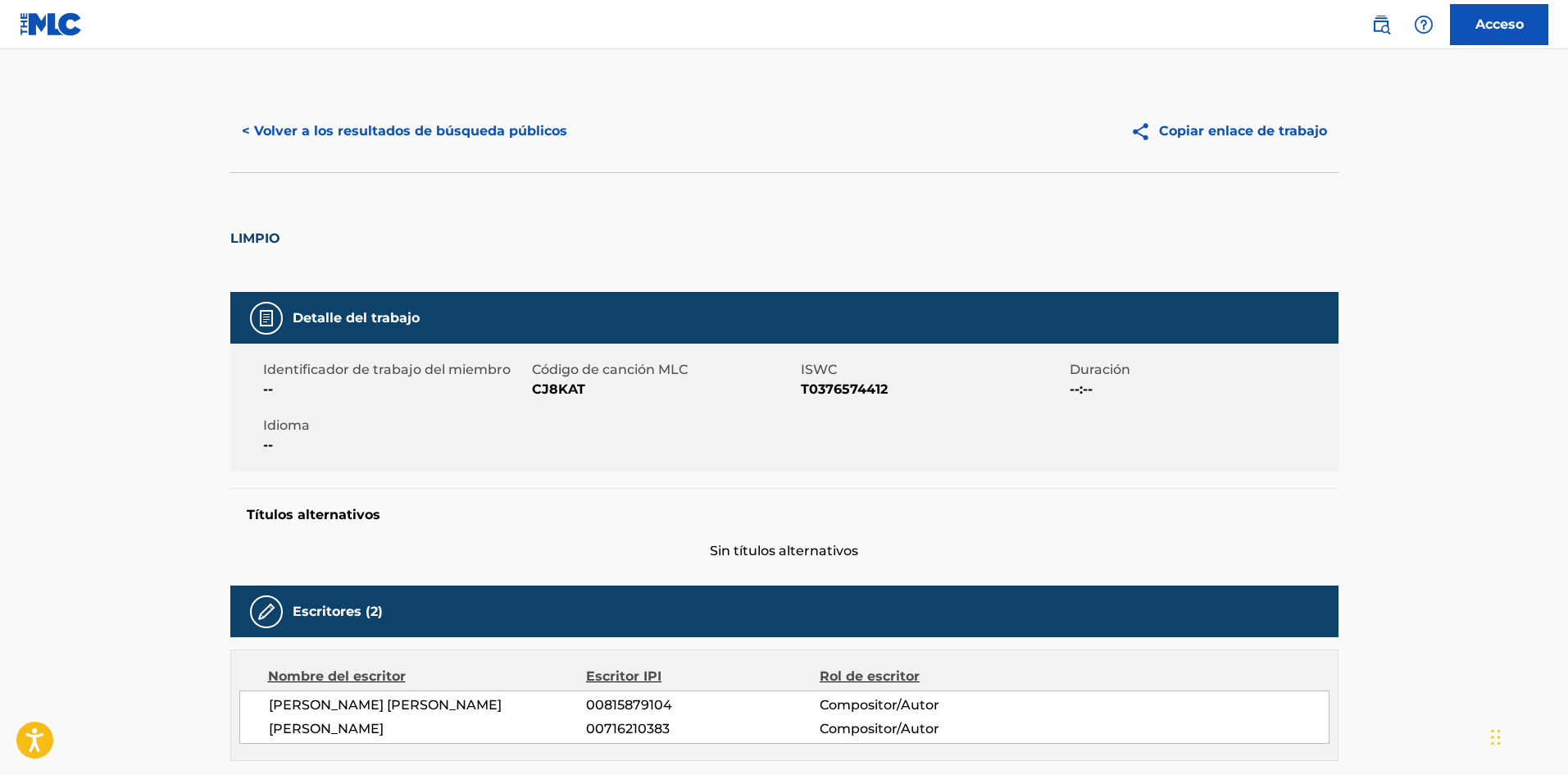
click at [308, 132] on font "< Volver a los resultados de búsqueda públicos" at bounding box center [405, 130] width 326 height 16
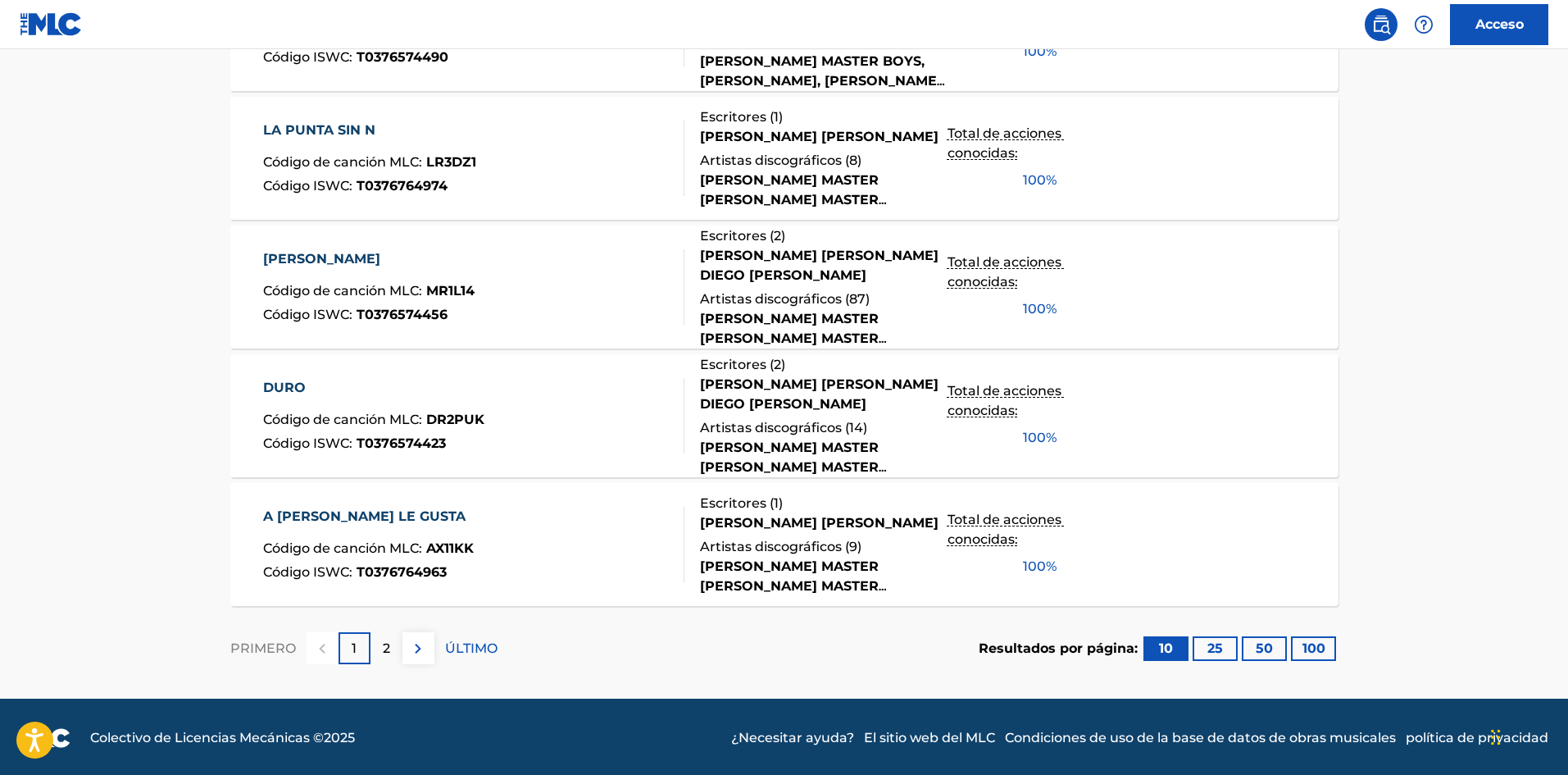
scroll to position [1242, 0]
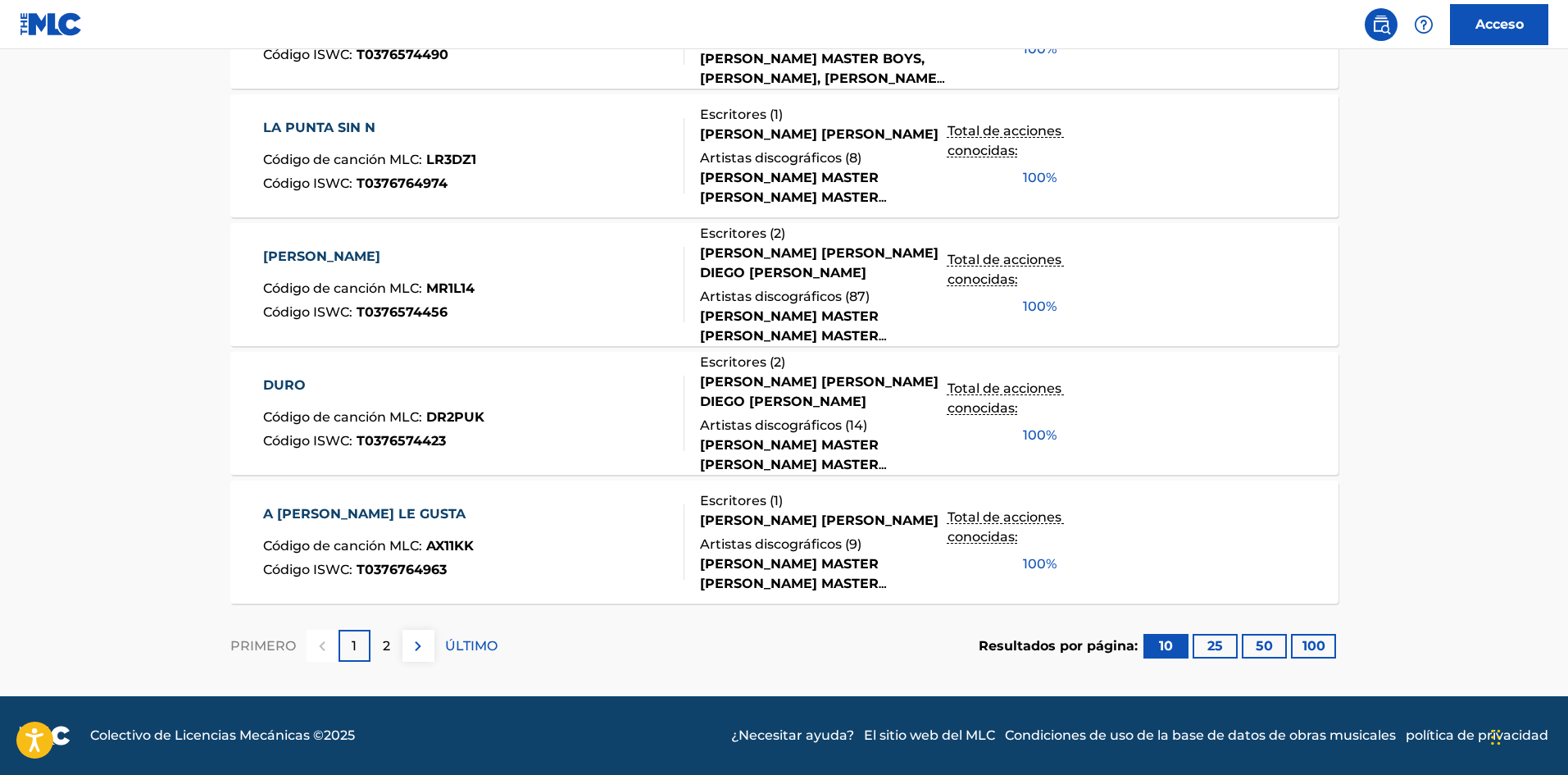
click at [427, 646] on button at bounding box center [418, 646] width 32 height 32
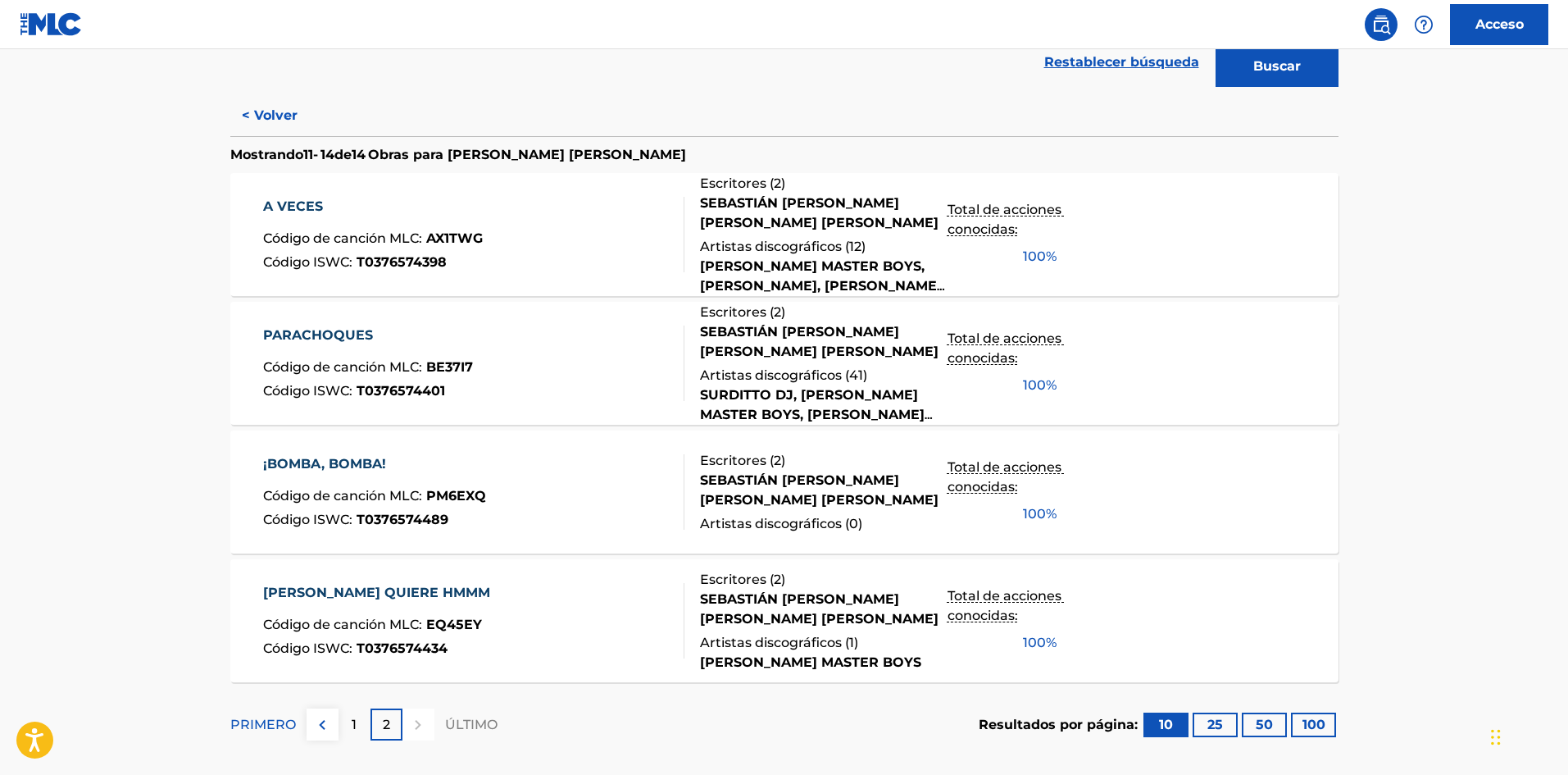
scroll to position [470, 0]
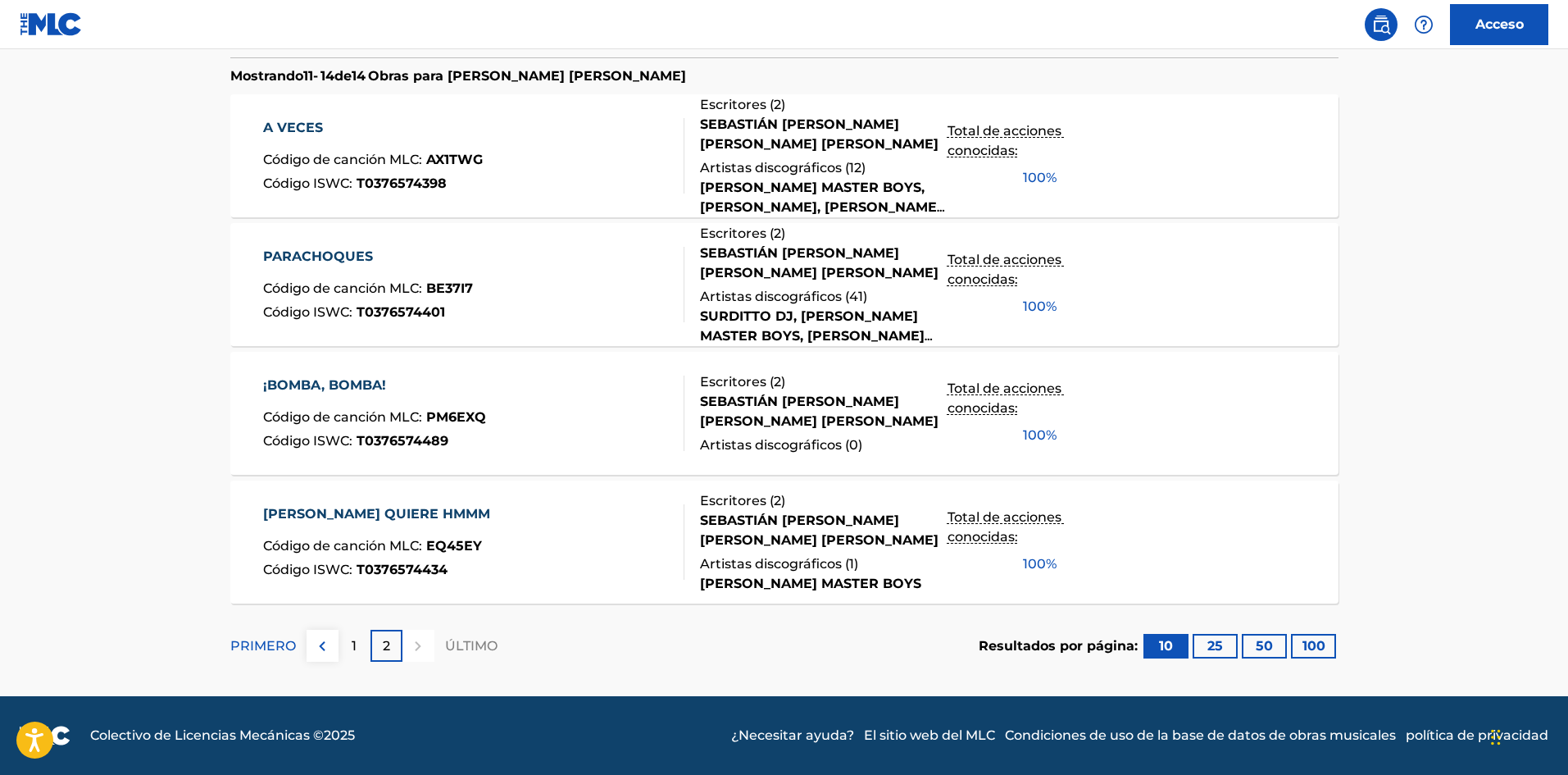
click at [321, 649] on img at bounding box center [322, 646] width 20 height 20
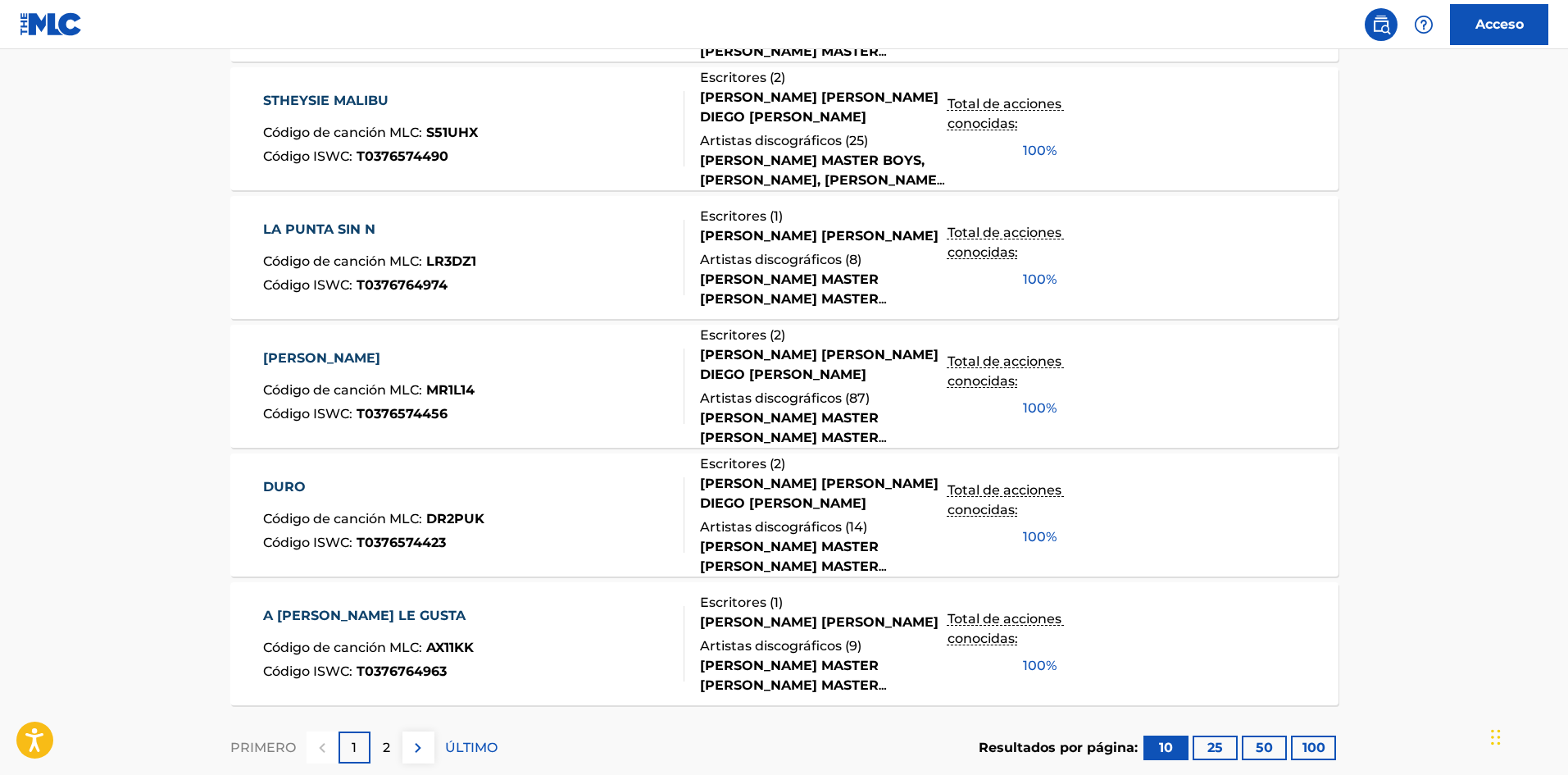
scroll to position [1105, 0]
